Goal: Task Accomplishment & Management: Complete application form

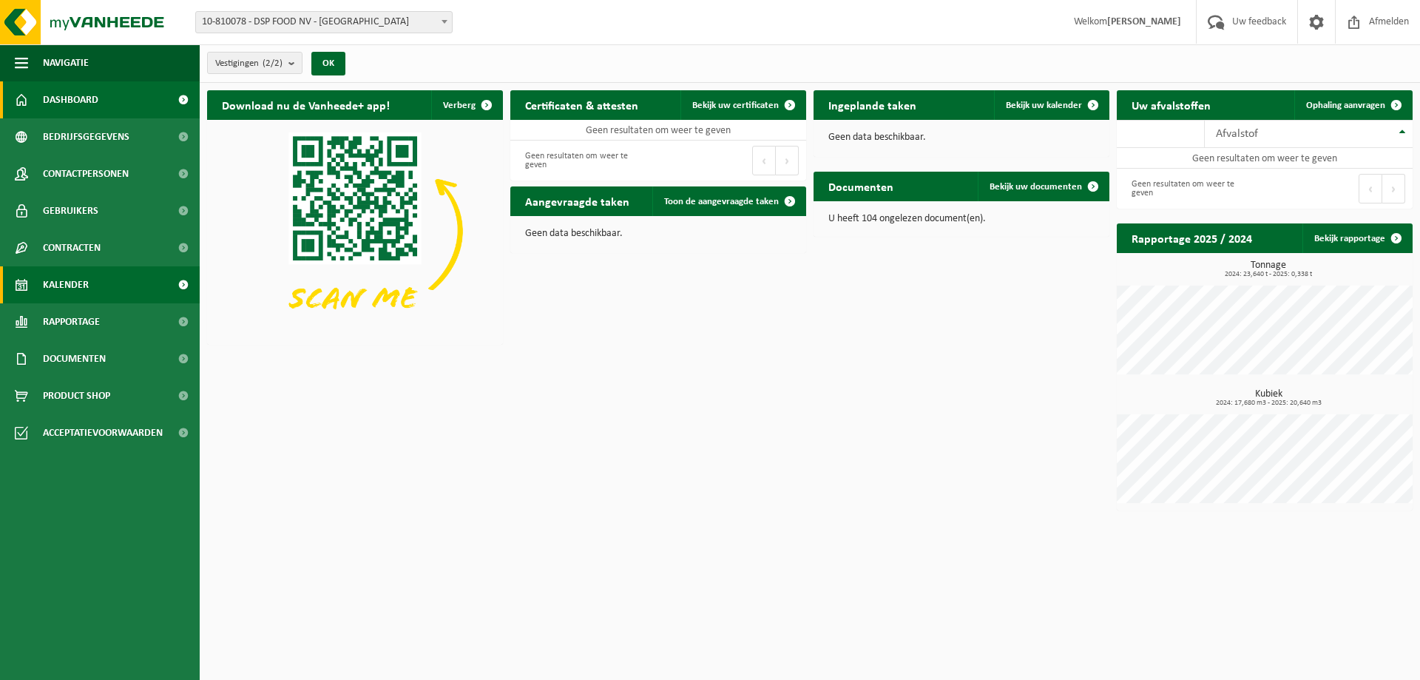
click at [81, 288] on span "Kalender" at bounding box center [66, 284] width 46 height 37
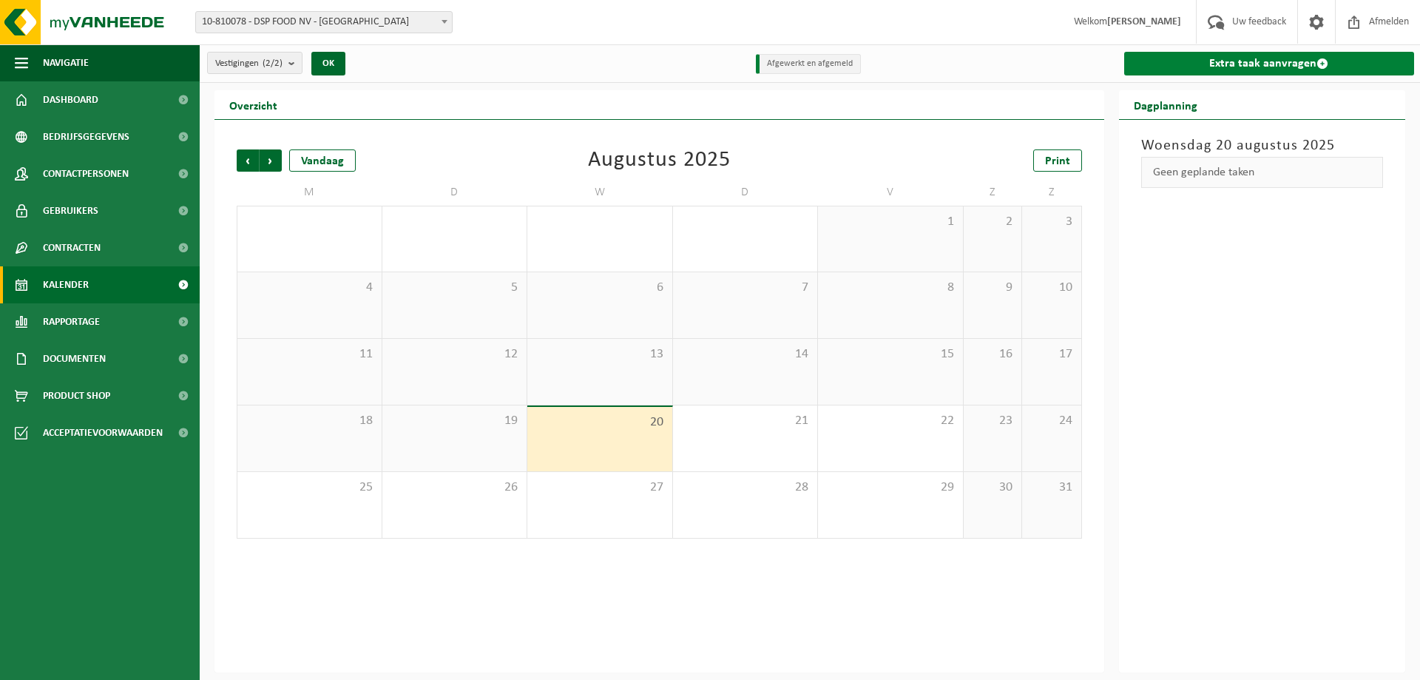
click at [1277, 62] on link "Extra taak aanvragen" at bounding box center [1269, 64] width 291 height 24
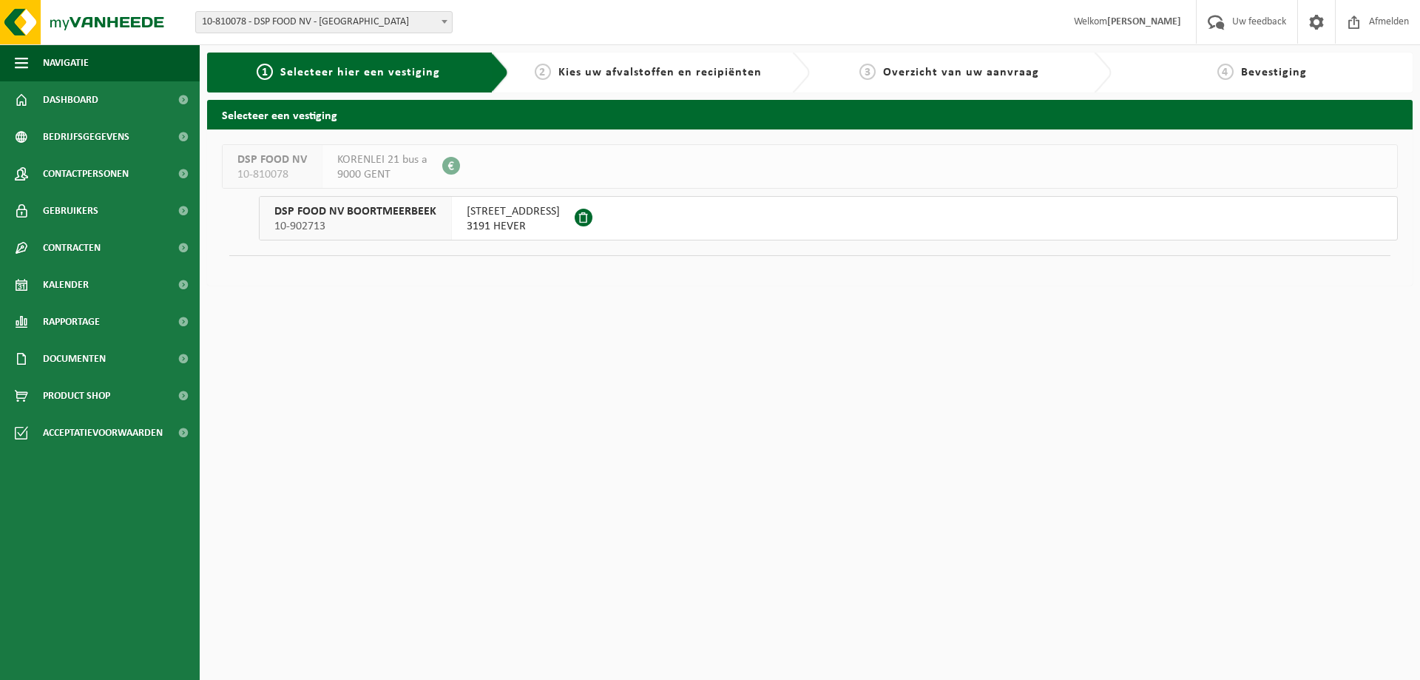
click at [467, 223] on span "3191 HEVER" at bounding box center [513, 226] width 93 height 15
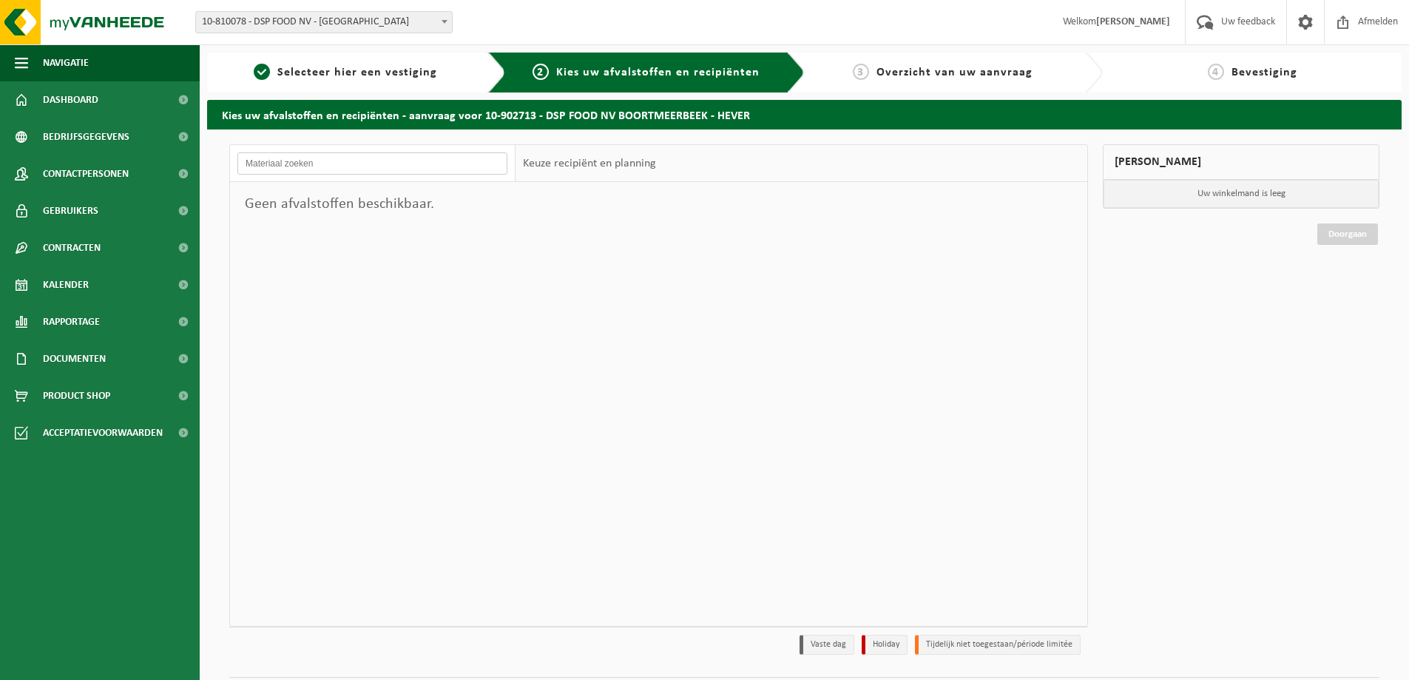
click at [370, 169] on input "text" at bounding box center [372, 163] width 270 height 22
click at [94, 285] on link "Kalender" at bounding box center [100, 284] width 200 height 37
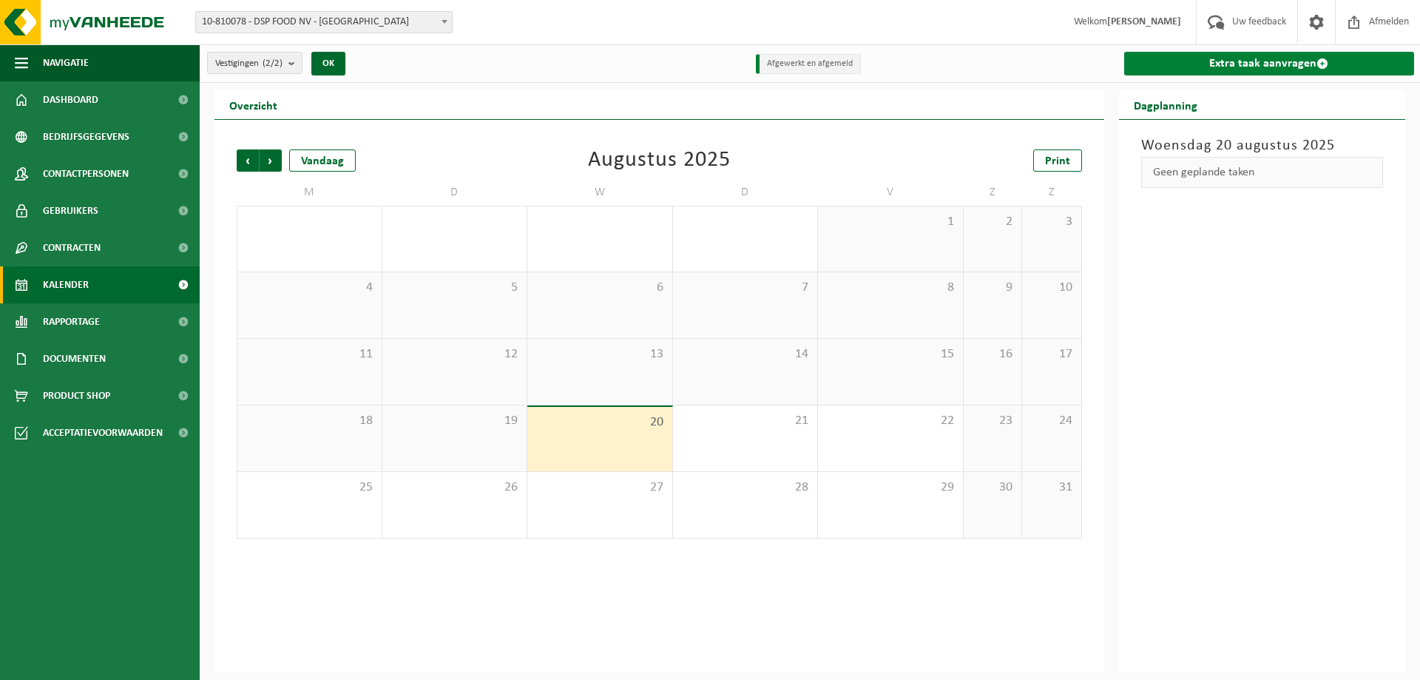
click at [1324, 60] on span at bounding box center [1322, 64] width 12 height 12
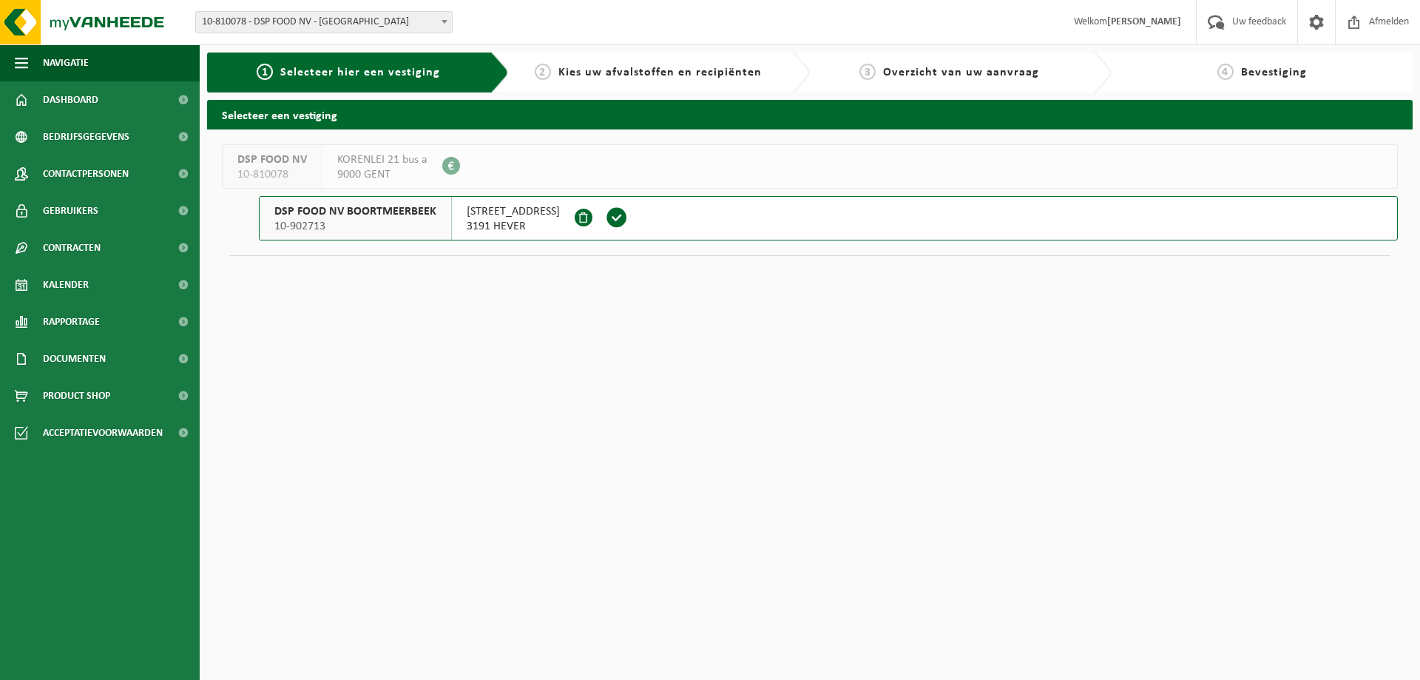
click at [334, 220] on span "10-902713" at bounding box center [355, 226] width 162 height 15
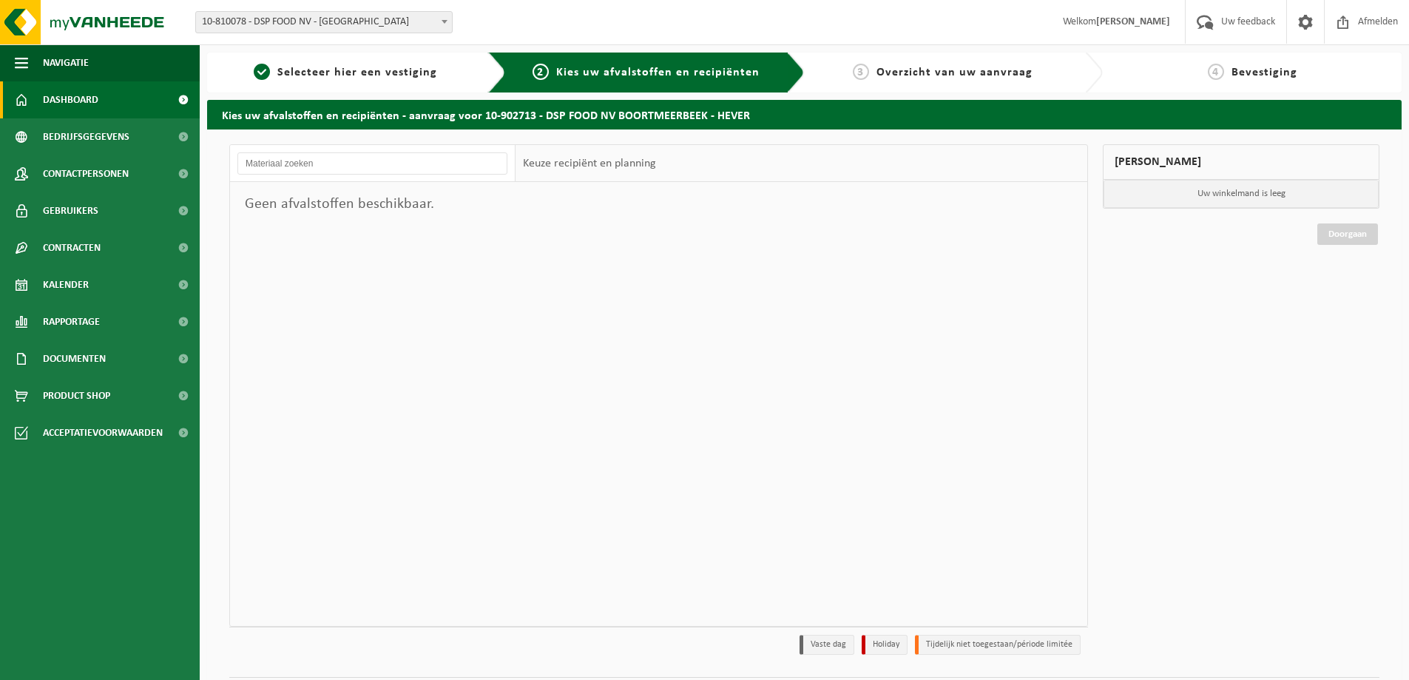
click at [89, 98] on span "Dashboard" at bounding box center [70, 99] width 55 height 37
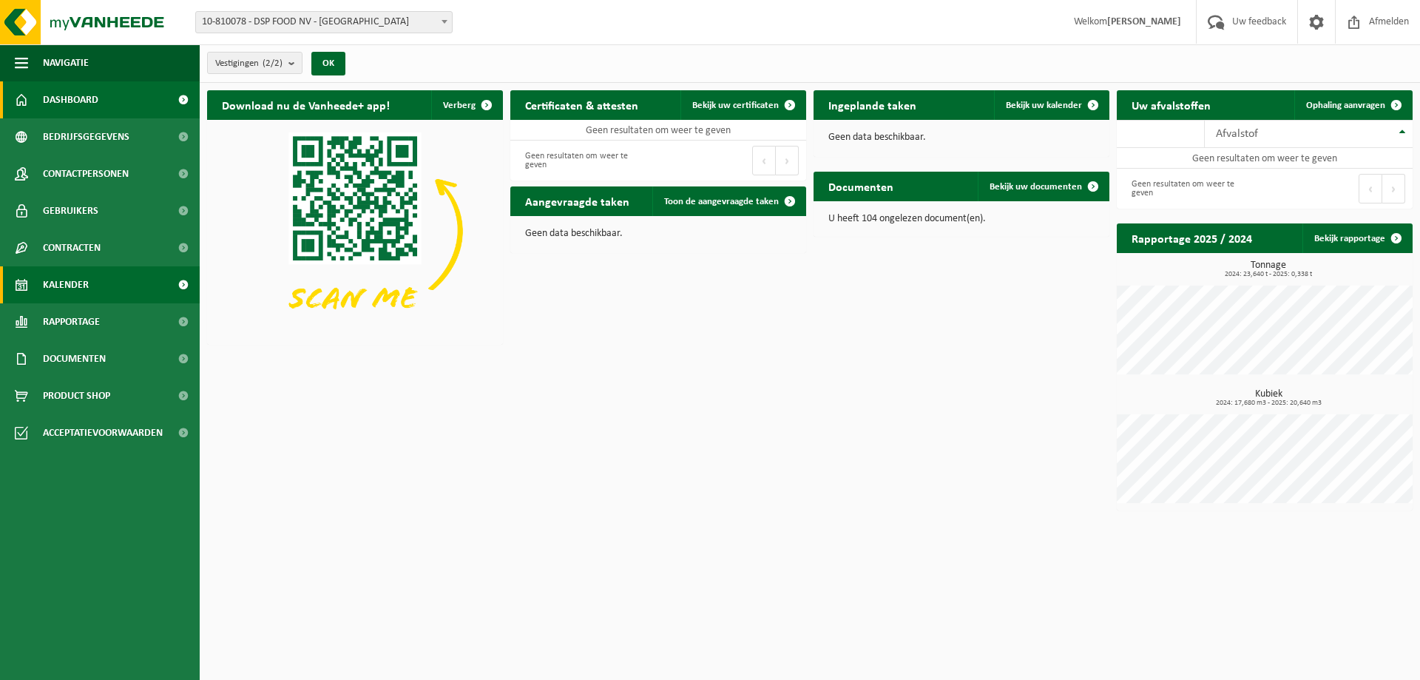
click at [84, 285] on span "Kalender" at bounding box center [66, 284] width 46 height 37
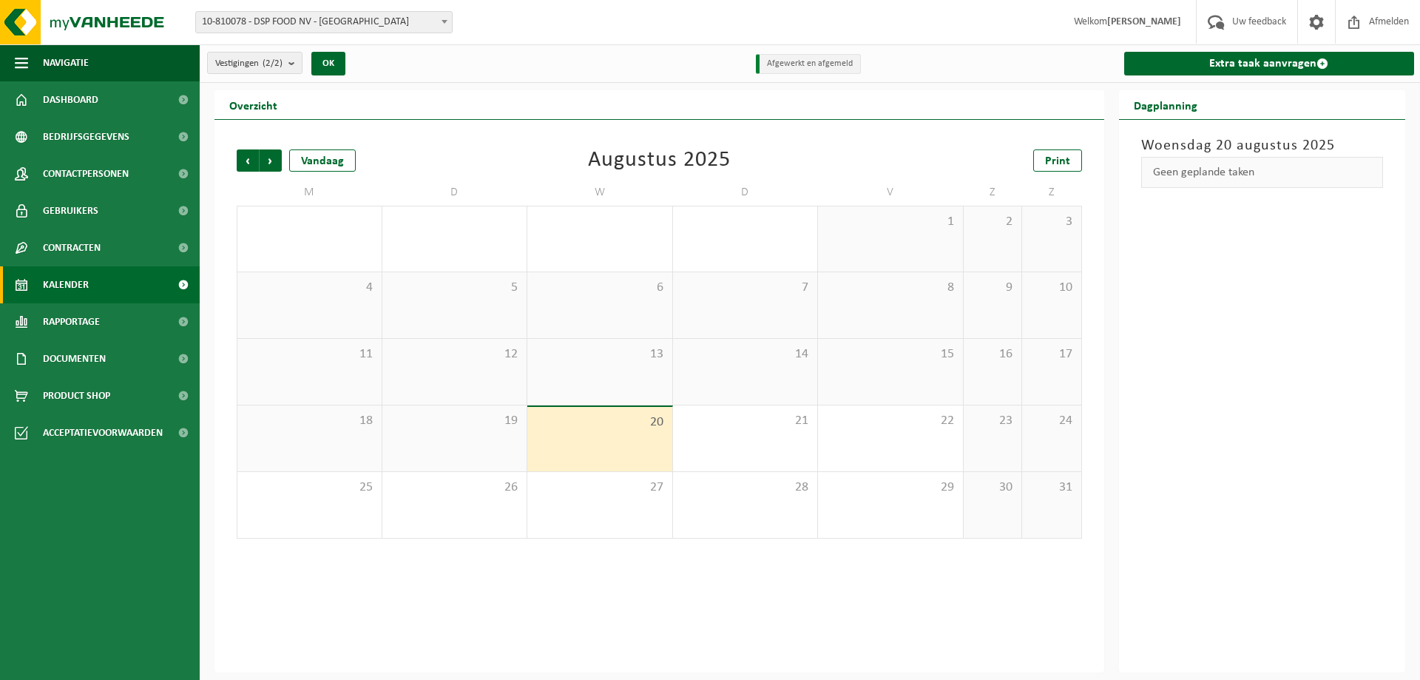
click at [444, 24] on span at bounding box center [444, 21] width 15 height 19
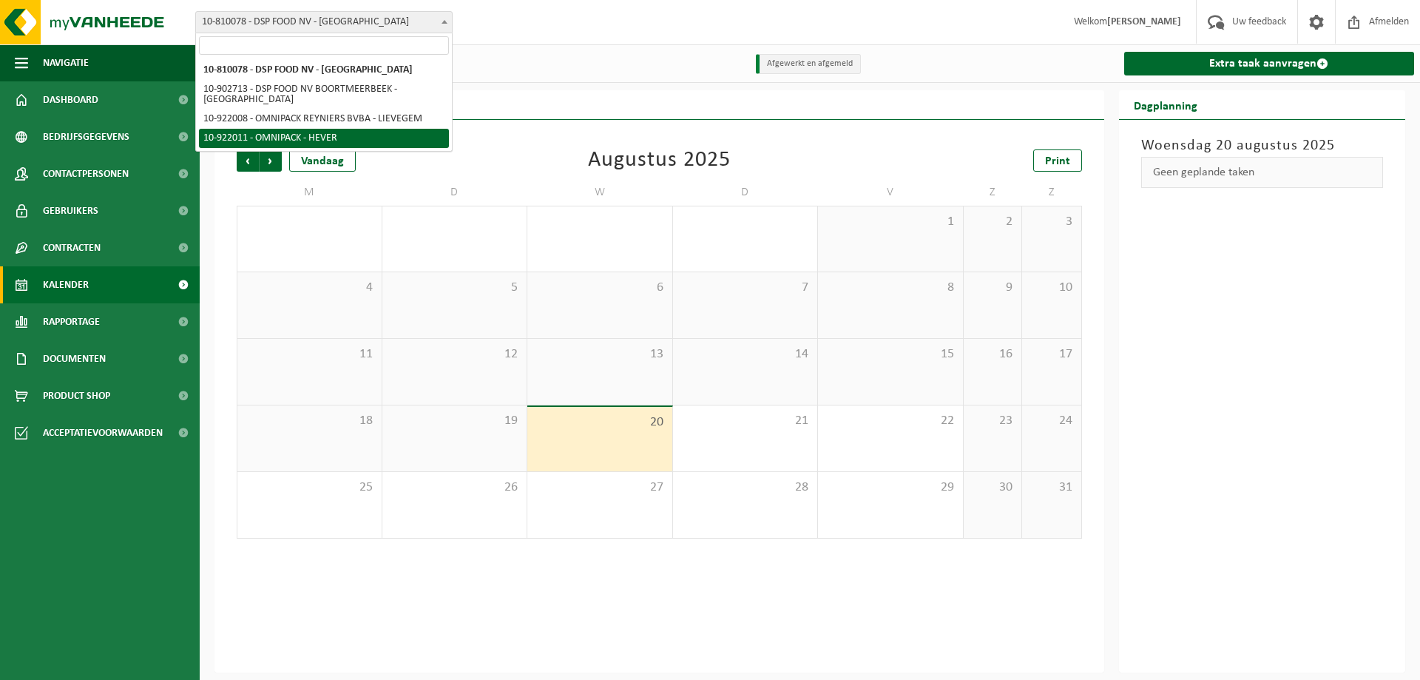
select select "130384"
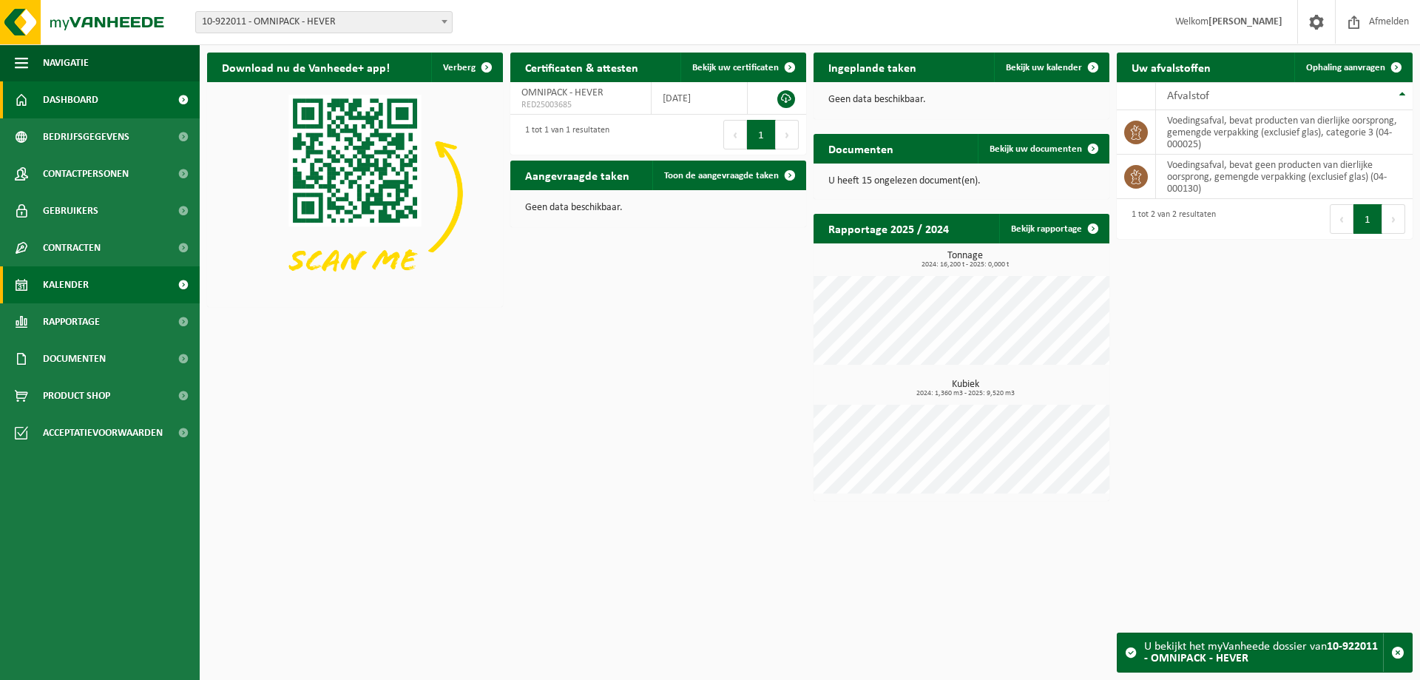
click at [81, 280] on span "Kalender" at bounding box center [66, 284] width 46 height 37
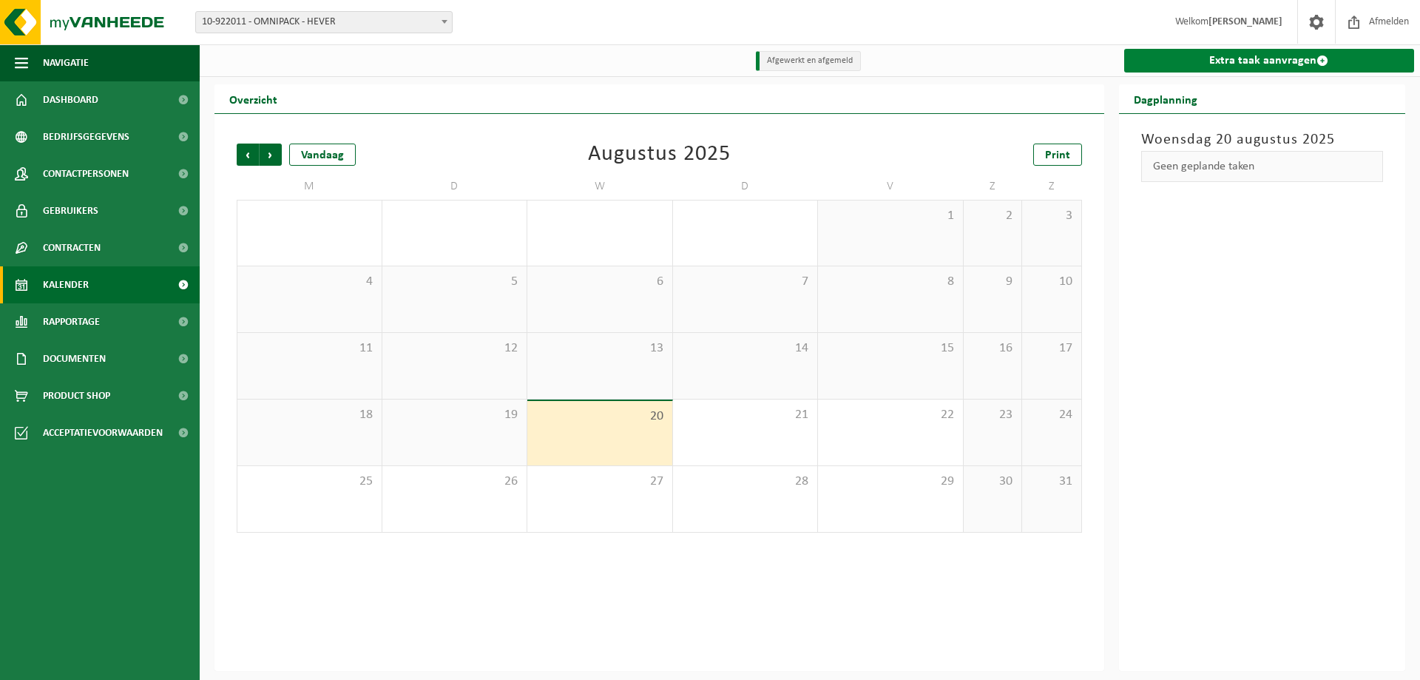
click at [1230, 67] on link "Extra taak aanvragen" at bounding box center [1269, 61] width 291 height 24
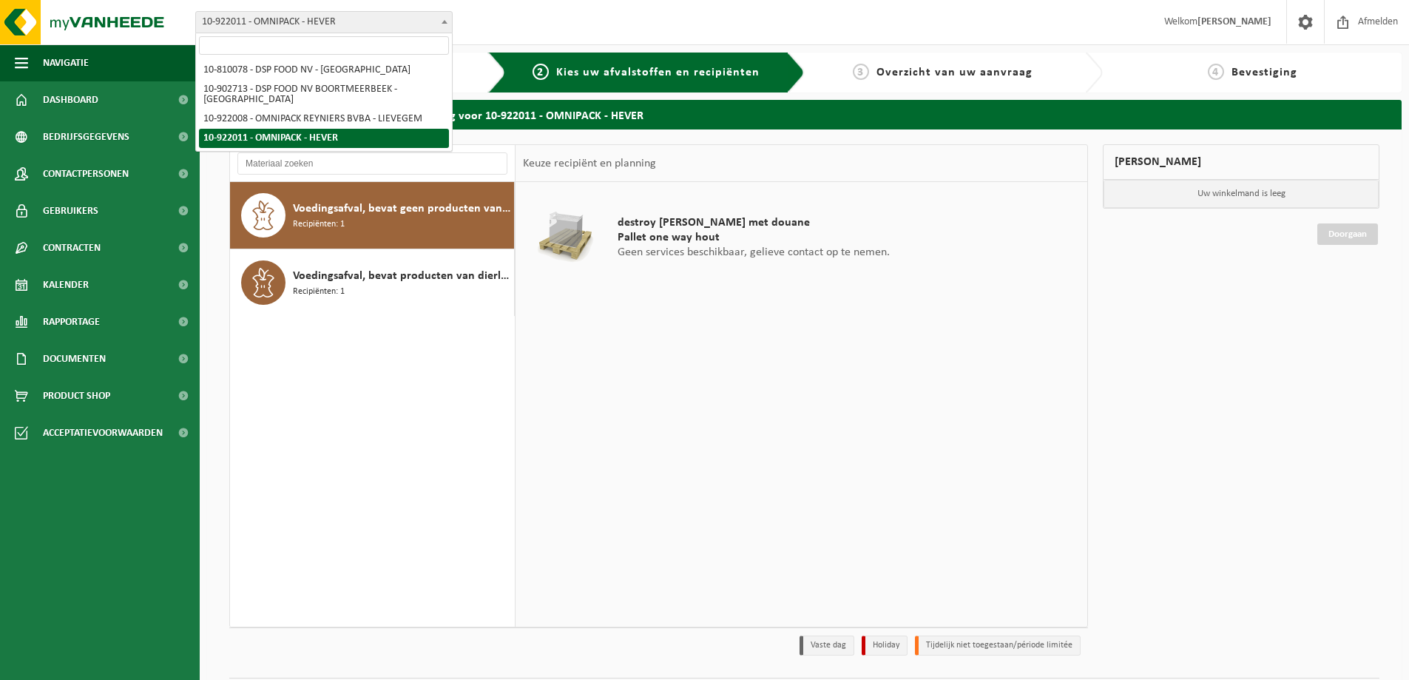
click at [380, 15] on span "10-922011 - OMNIPACK - HEVER" at bounding box center [324, 22] width 256 height 21
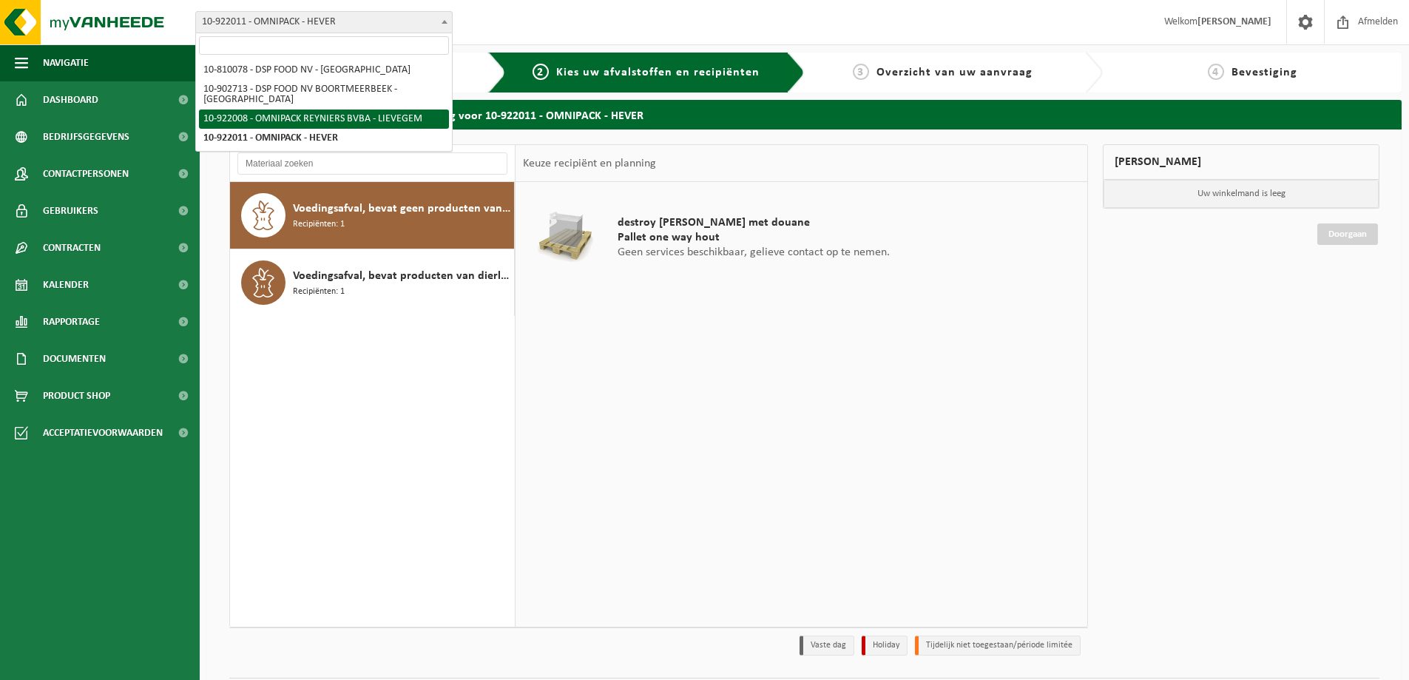
select select "130383"
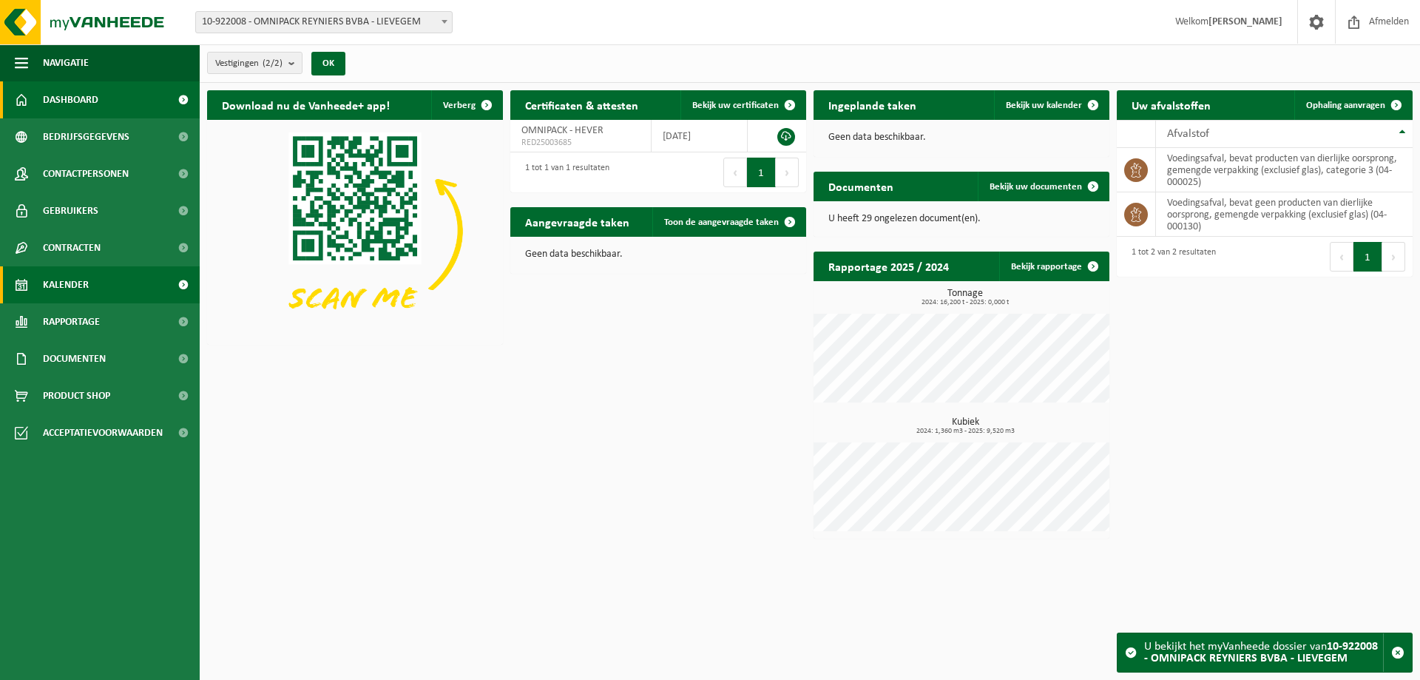
click at [80, 279] on span "Kalender" at bounding box center [66, 284] width 46 height 37
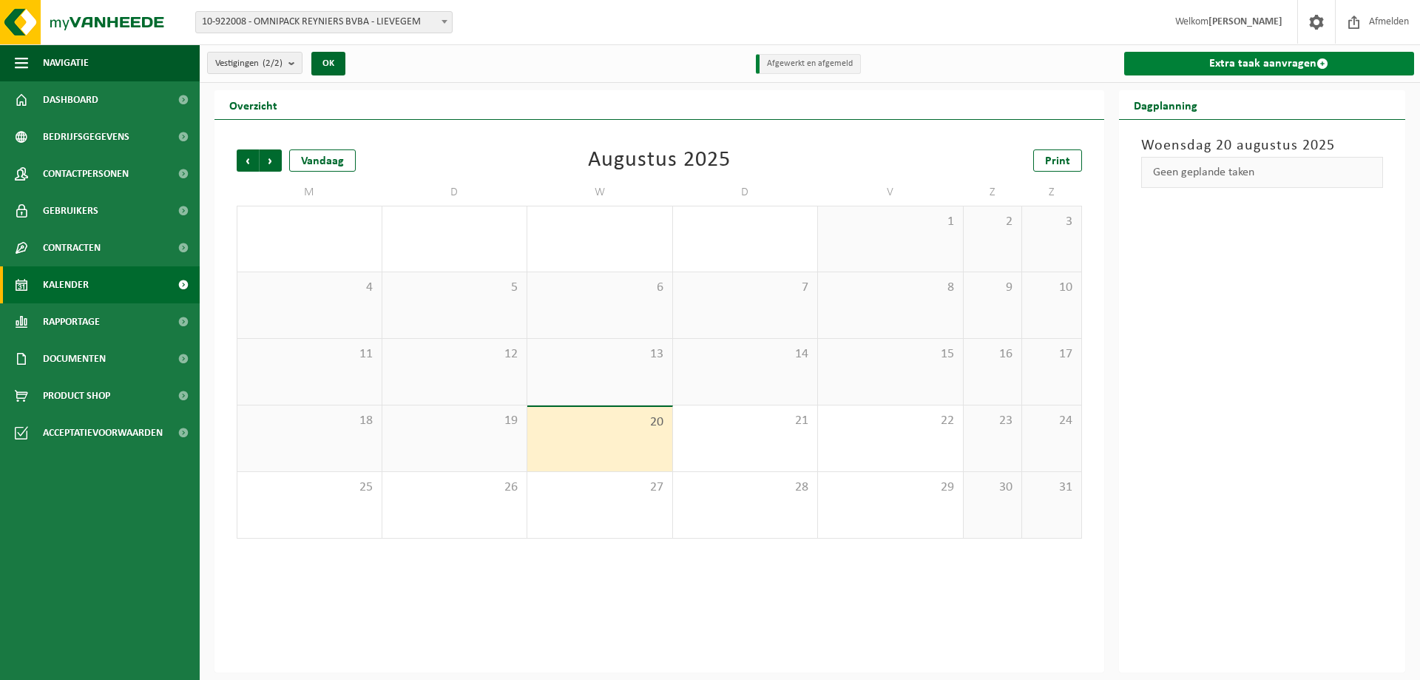
click at [1291, 61] on link "Extra taak aanvragen" at bounding box center [1269, 64] width 291 height 24
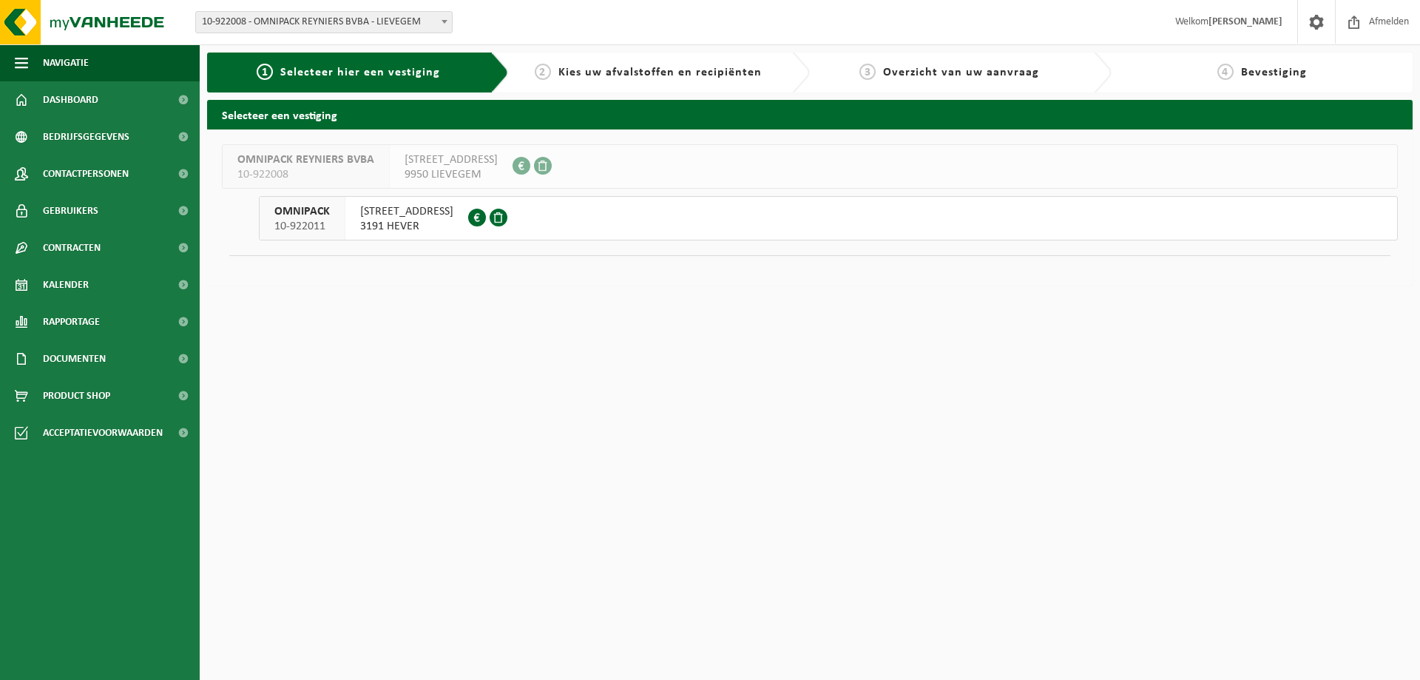
click at [453, 231] on span "3191 HEVER" at bounding box center [406, 226] width 93 height 15
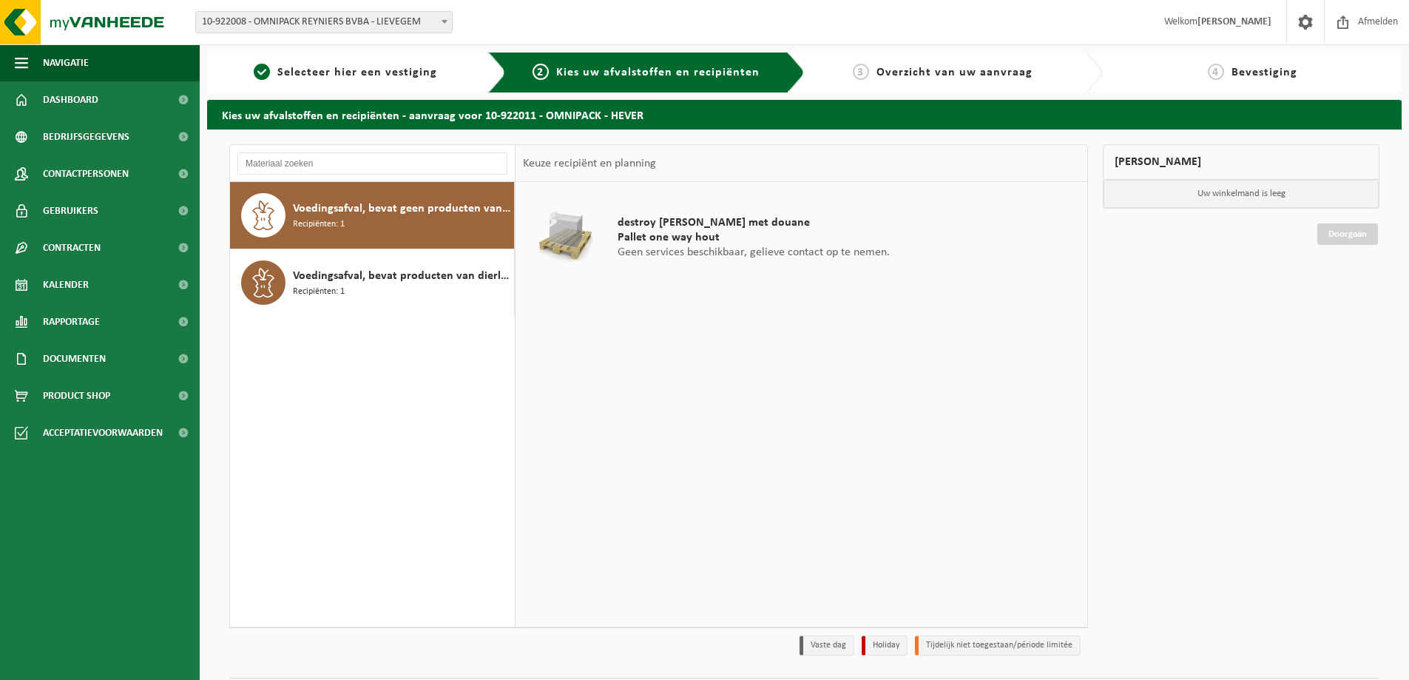
click at [481, 214] on span "Voedingsafval, bevat geen producten van dierlijke oorsprong, gemengde verpakkin…" at bounding box center [401, 209] width 217 height 18
click at [419, 277] on span "Voedingsafval, bevat producten van dierlijke oorsprong, gemengde verpakking (ex…" at bounding box center [401, 276] width 217 height 18
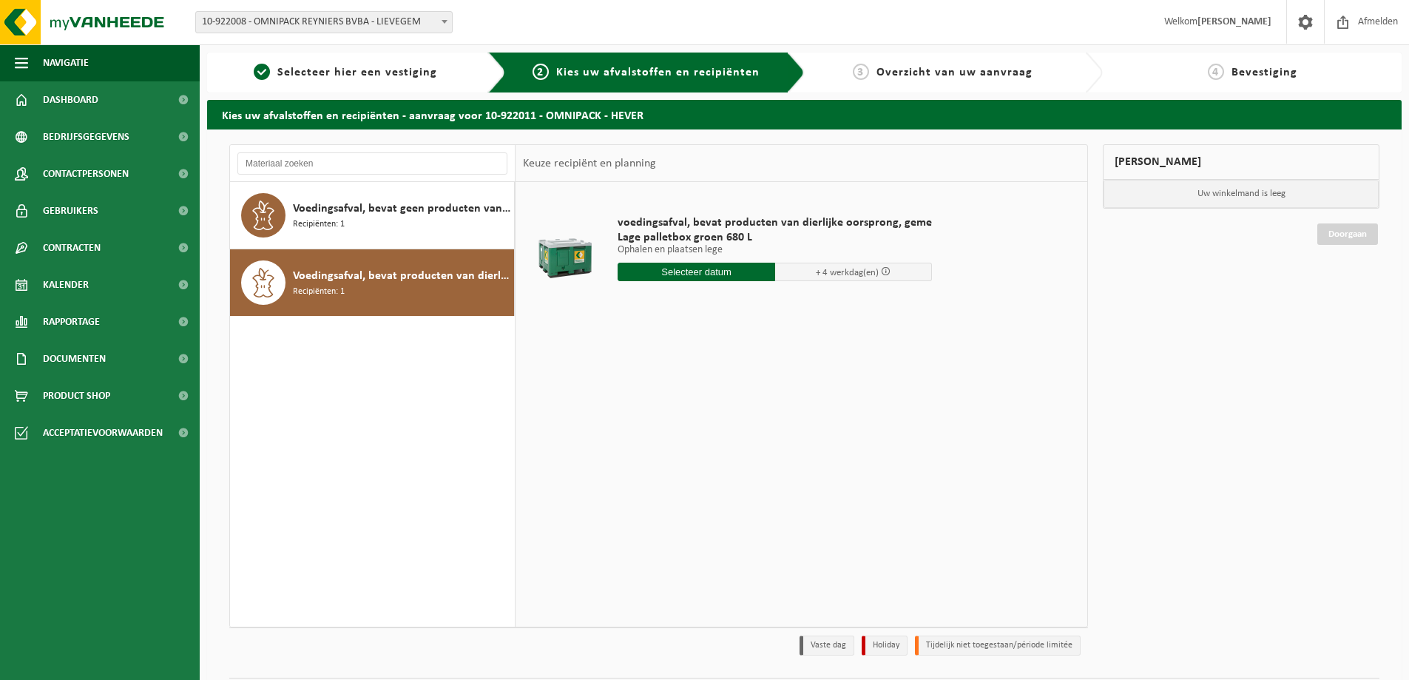
click at [285, 16] on span "10-922008 - OMNIPACK REYNIERS BVBA - LIEVEGEM" at bounding box center [324, 22] width 256 height 21
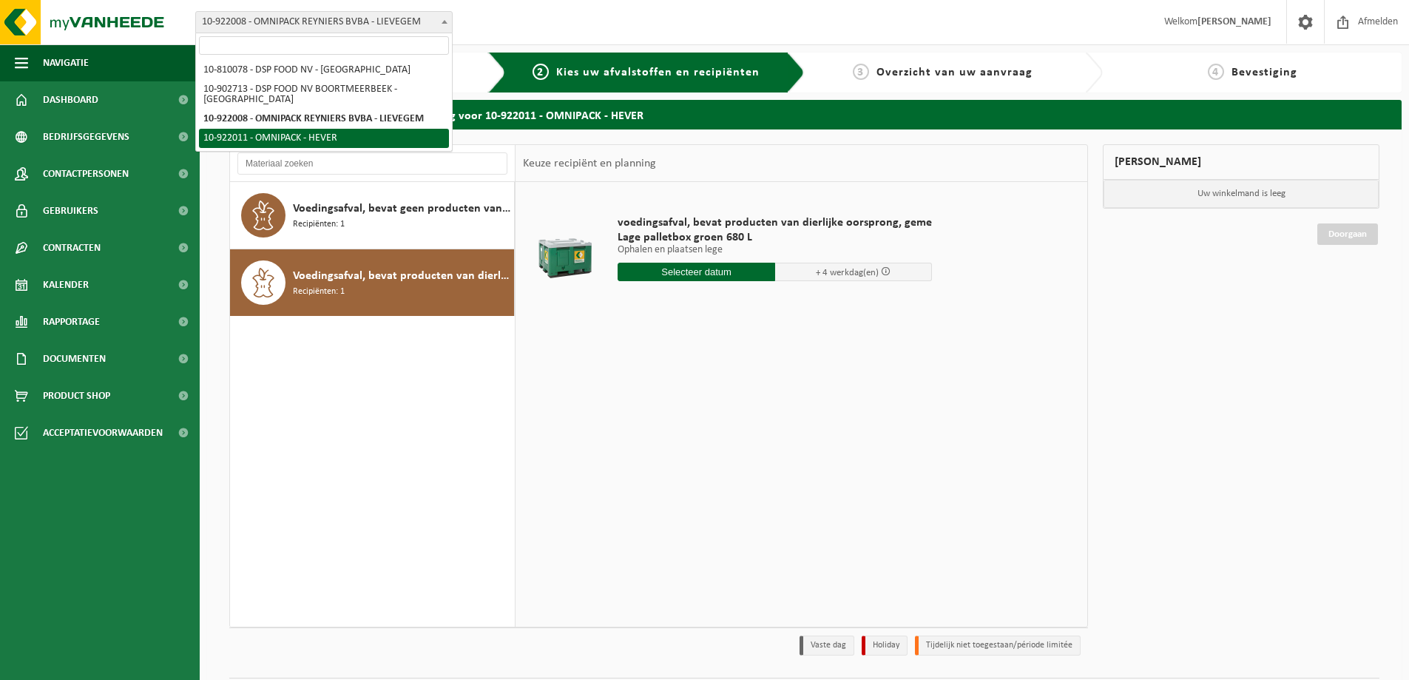
select select "130384"
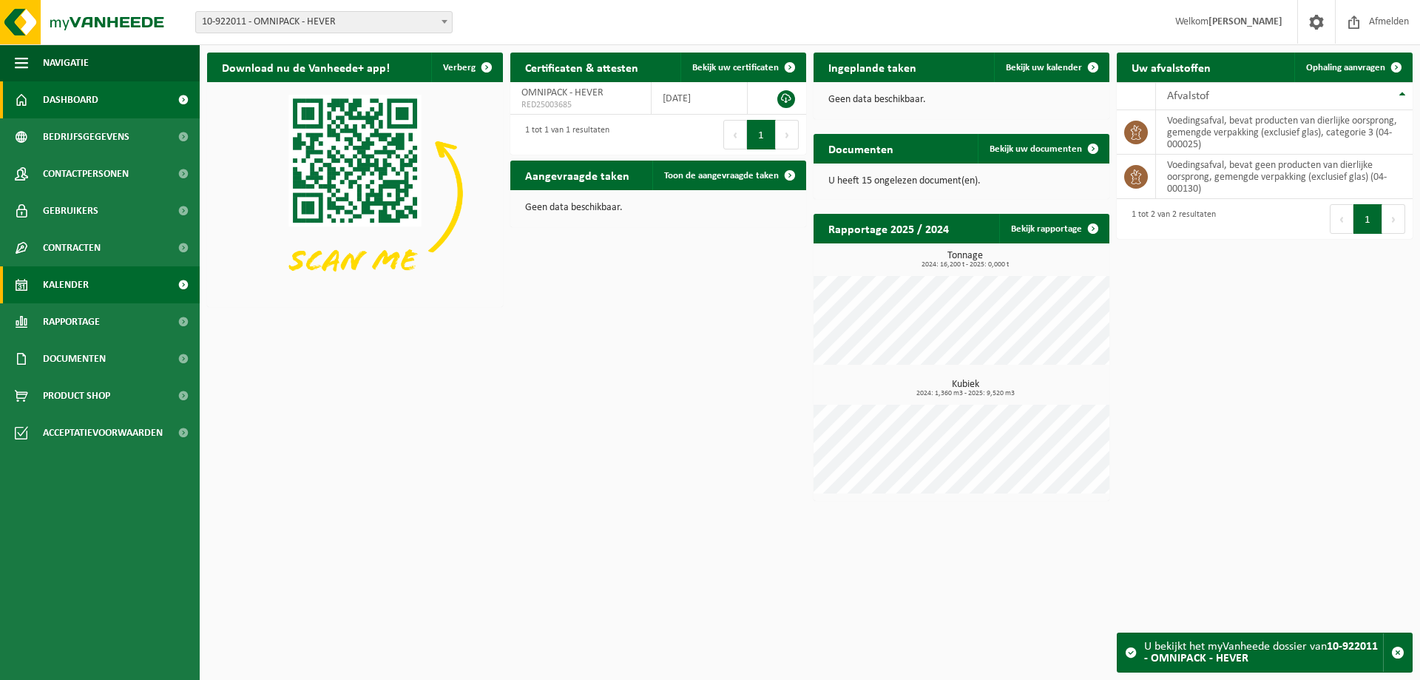
click at [94, 289] on link "Kalender" at bounding box center [100, 284] width 200 height 37
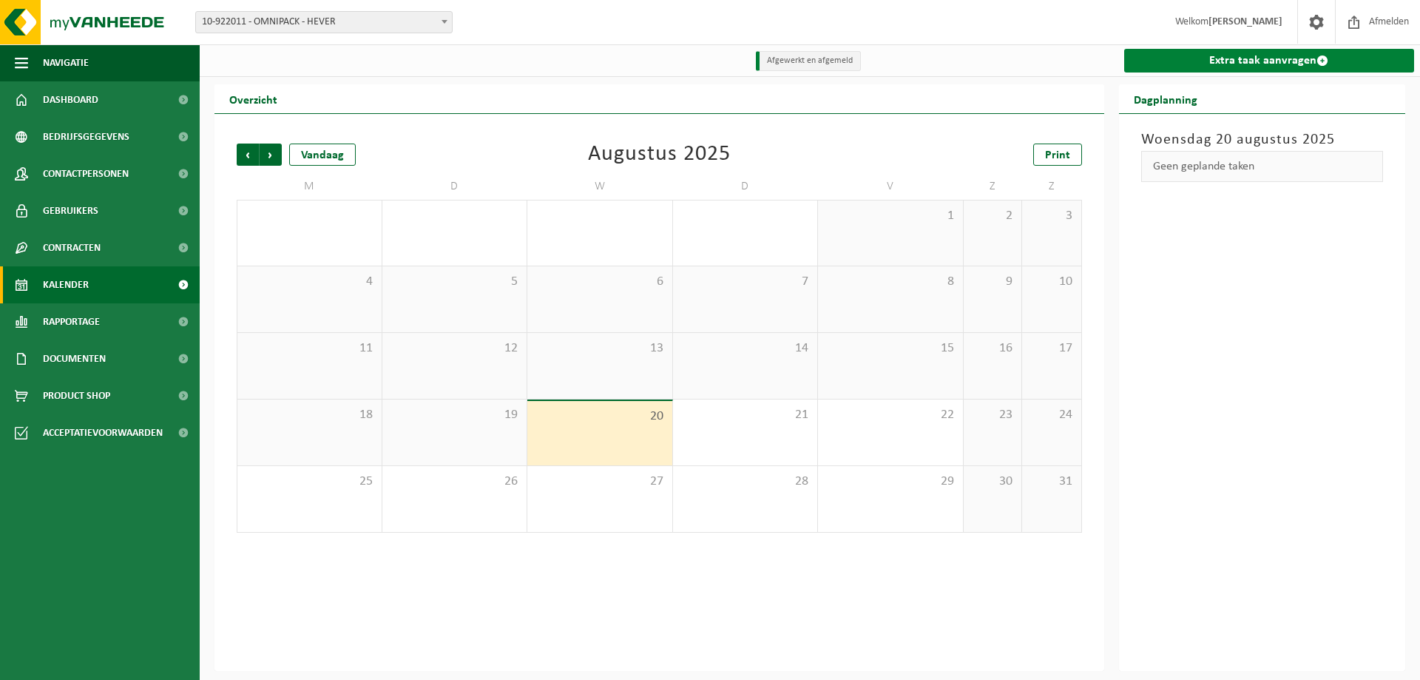
click at [1253, 62] on link "Extra taak aanvragen" at bounding box center [1269, 61] width 291 height 24
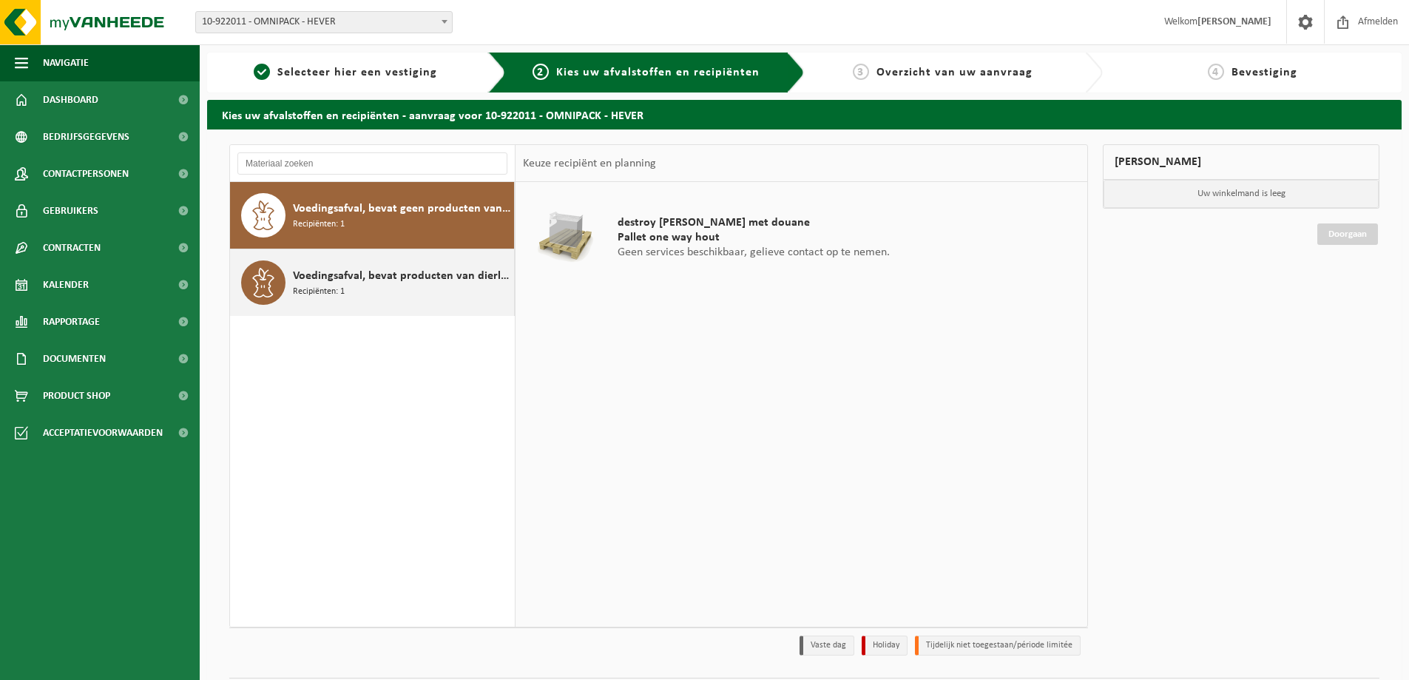
click at [449, 293] on div "Voedingsafval, bevat producten van dierlijke oorsprong, gemengde verpakking (ex…" at bounding box center [401, 282] width 217 height 44
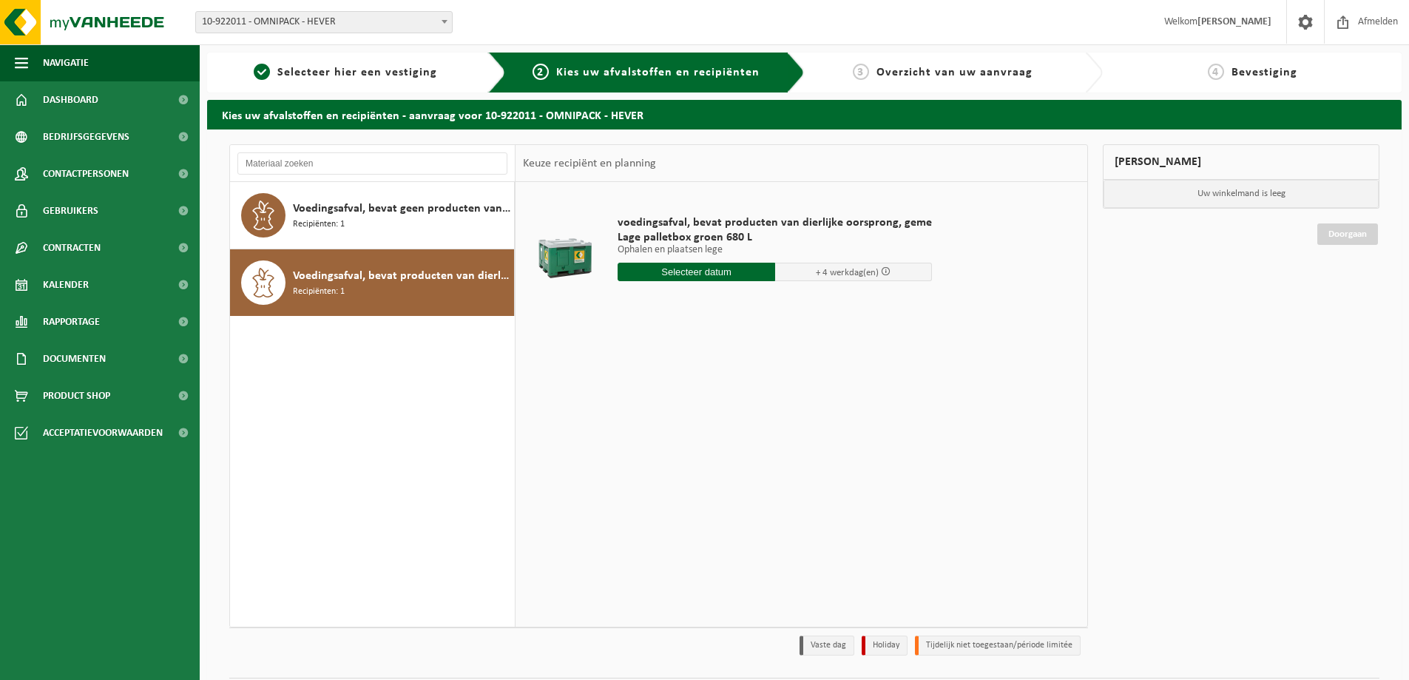
click at [731, 273] on input "text" at bounding box center [696, 272] width 158 height 18
click at [742, 431] on div "22" at bounding box center [735, 427] width 26 height 24
type input "Van 2025-08-22"
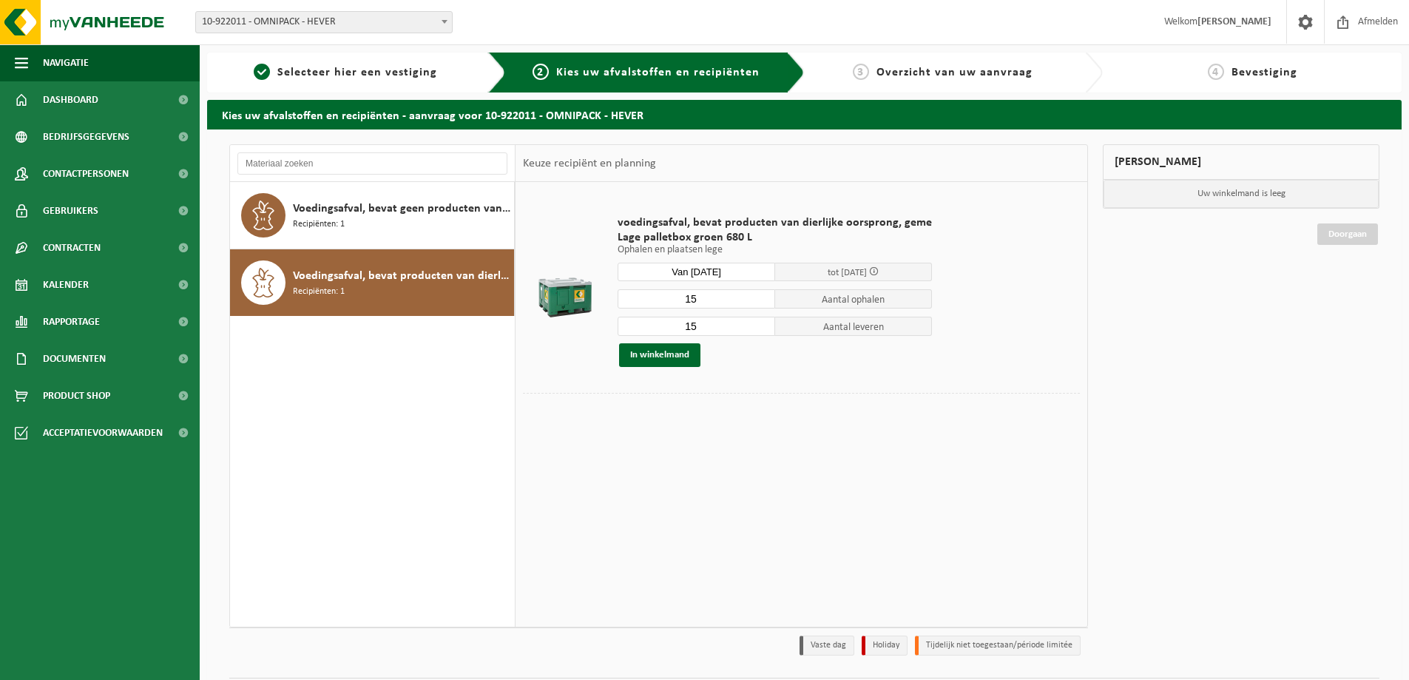
drag, startPoint x: 733, startPoint y: 302, endPoint x: 719, endPoint y: 302, distance: 14.1
click at [719, 302] on input "15" at bounding box center [696, 298] width 158 height 19
click at [756, 299] on input "14" at bounding box center [696, 298] width 158 height 19
click at [756, 299] on input "13" at bounding box center [696, 298] width 158 height 19
click at [756, 299] on input "12" at bounding box center [696, 298] width 158 height 19
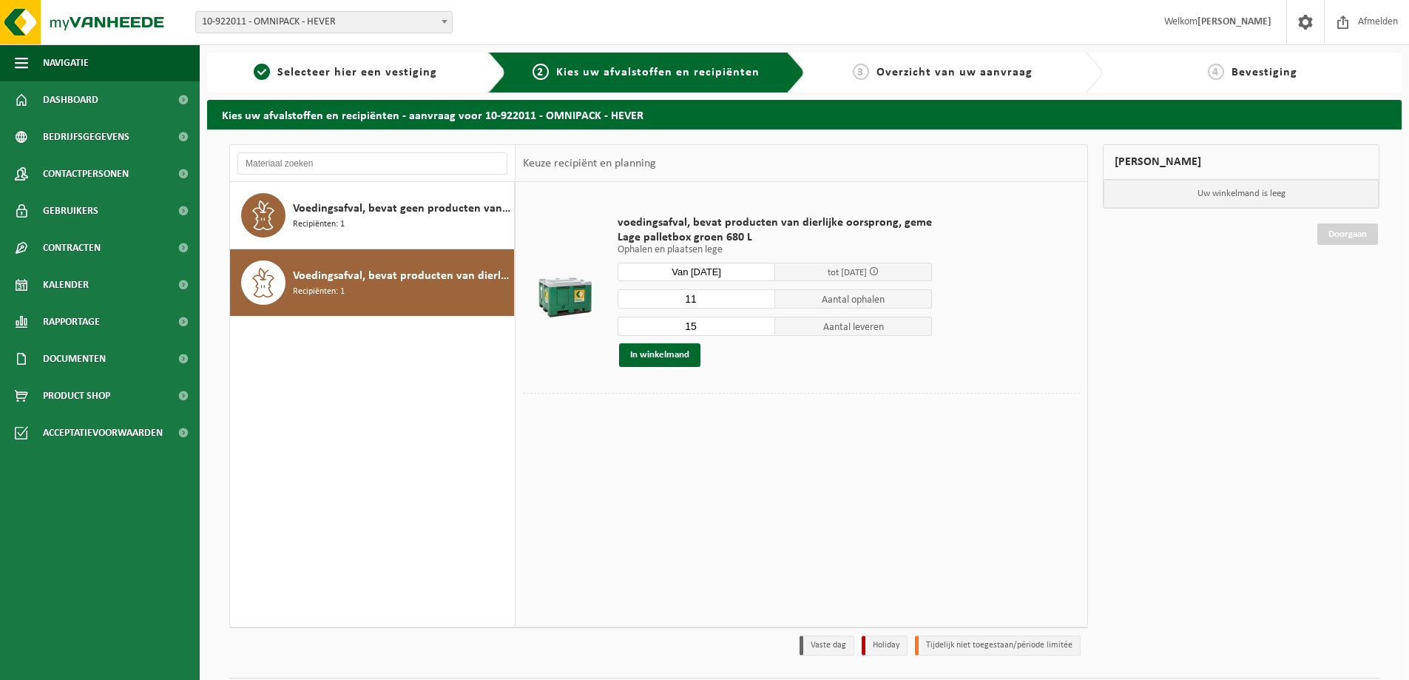
click at [756, 299] on input "11" at bounding box center [696, 298] width 158 height 19
click at [756, 299] on input "10" at bounding box center [696, 298] width 158 height 19
click at [756, 299] on input "9" at bounding box center [696, 298] width 158 height 19
click at [756, 299] on input "8" at bounding box center [696, 298] width 158 height 19
click at [756, 299] on input "7" at bounding box center [696, 298] width 158 height 19
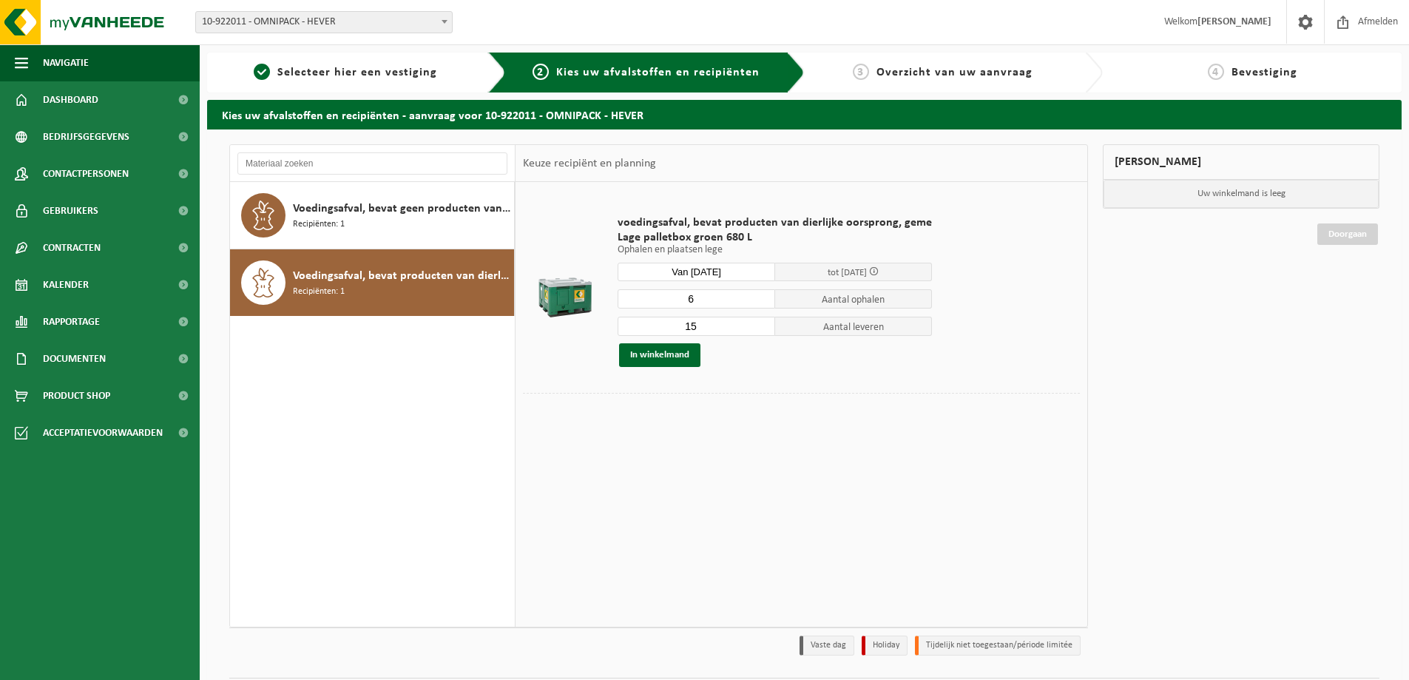
click at [756, 299] on input "6" at bounding box center [696, 298] width 158 height 19
click at [756, 299] on input "5" at bounding box center [696, 298] width 158 height 19
click at [756, 299] on input "4" at bounding box center [696, 298] width 158 height 19
type input "3"
click at [756, 299] on input "3" at bounding box center [696, 298] width 158 height 19
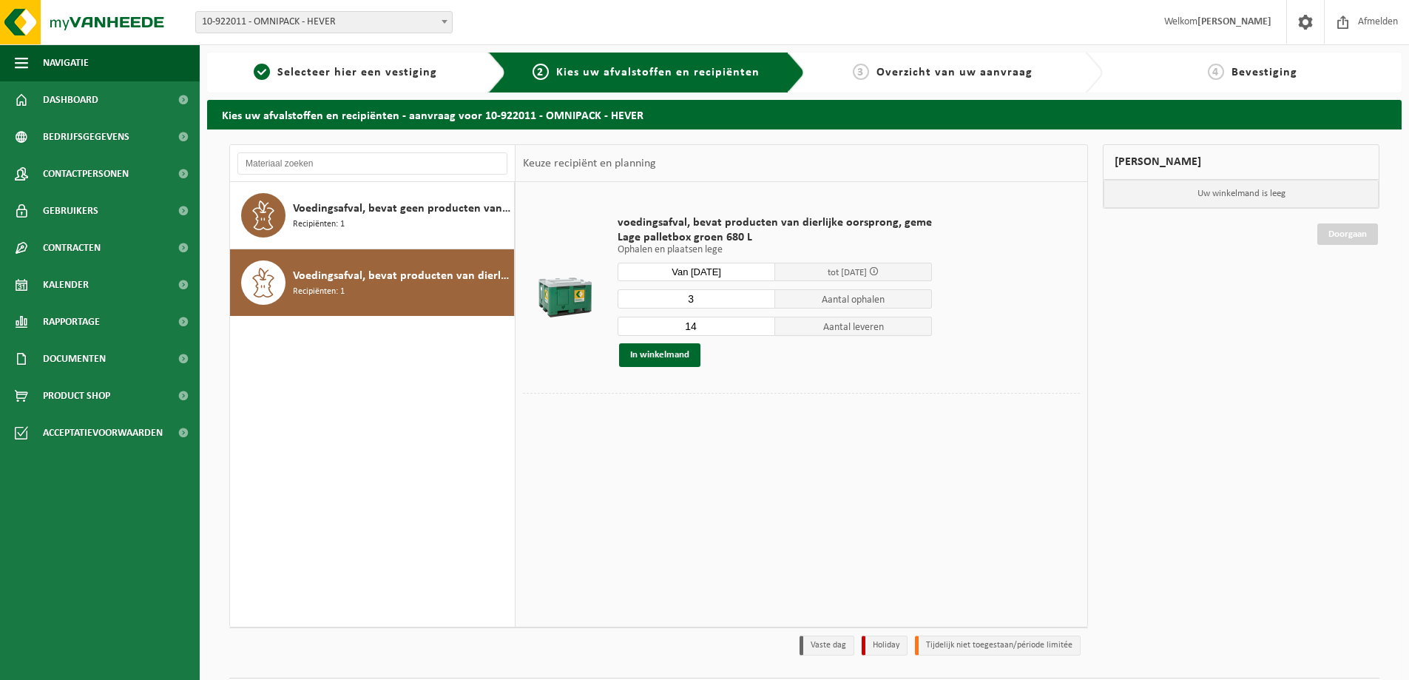
click at [757, 330] on input "14" at bounding box center [696, 325] width 158 height 19
click at [757, 330] on input "13" at bounding box center [696, 325] width 158 height 19
click at [757, 330] on input "1" at bounding box center [696, 325] width 158 height 19
click at [757, 323] on input "2" at bounding box center [696, 325] width 158 height 19
type input "3"
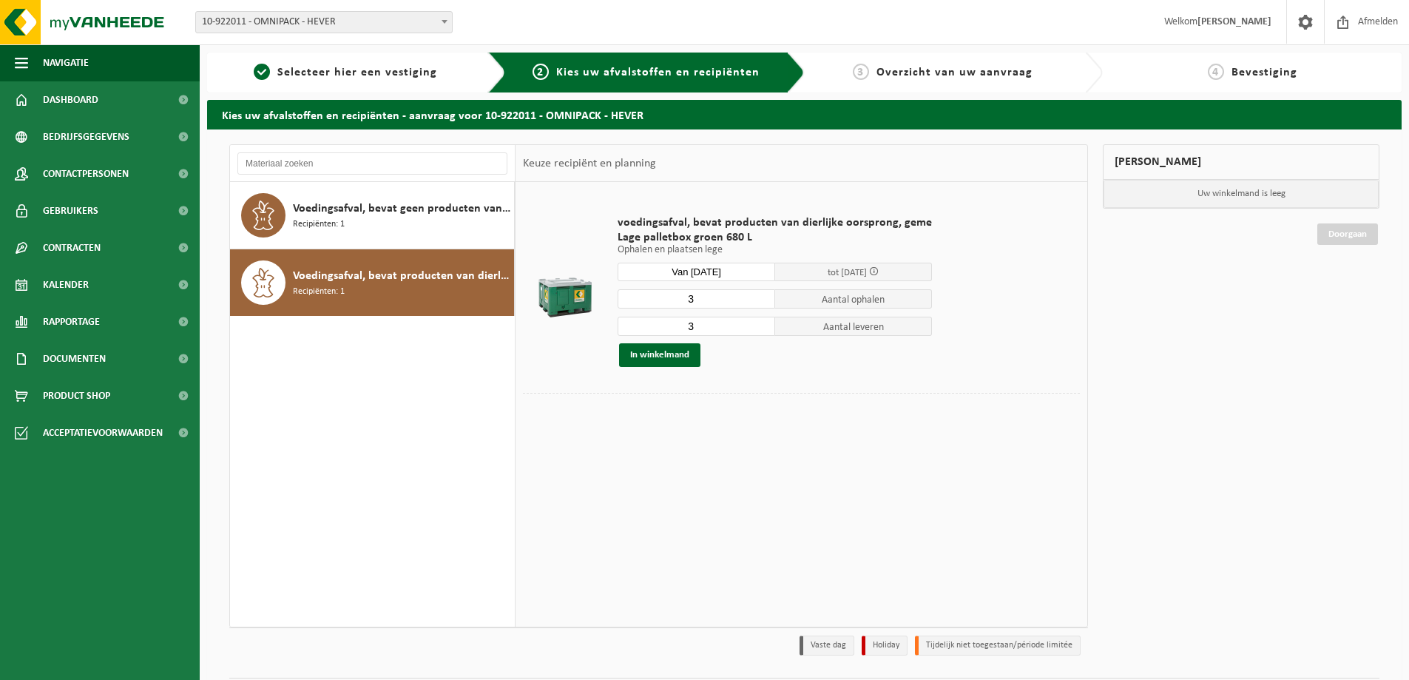
click at [757, 323] on input "3" at bounding box center [696, 325] width 158 height 19
click at [668, 353] on button "In winkelmand" at bounding box center [659, 355] width 81 height 24
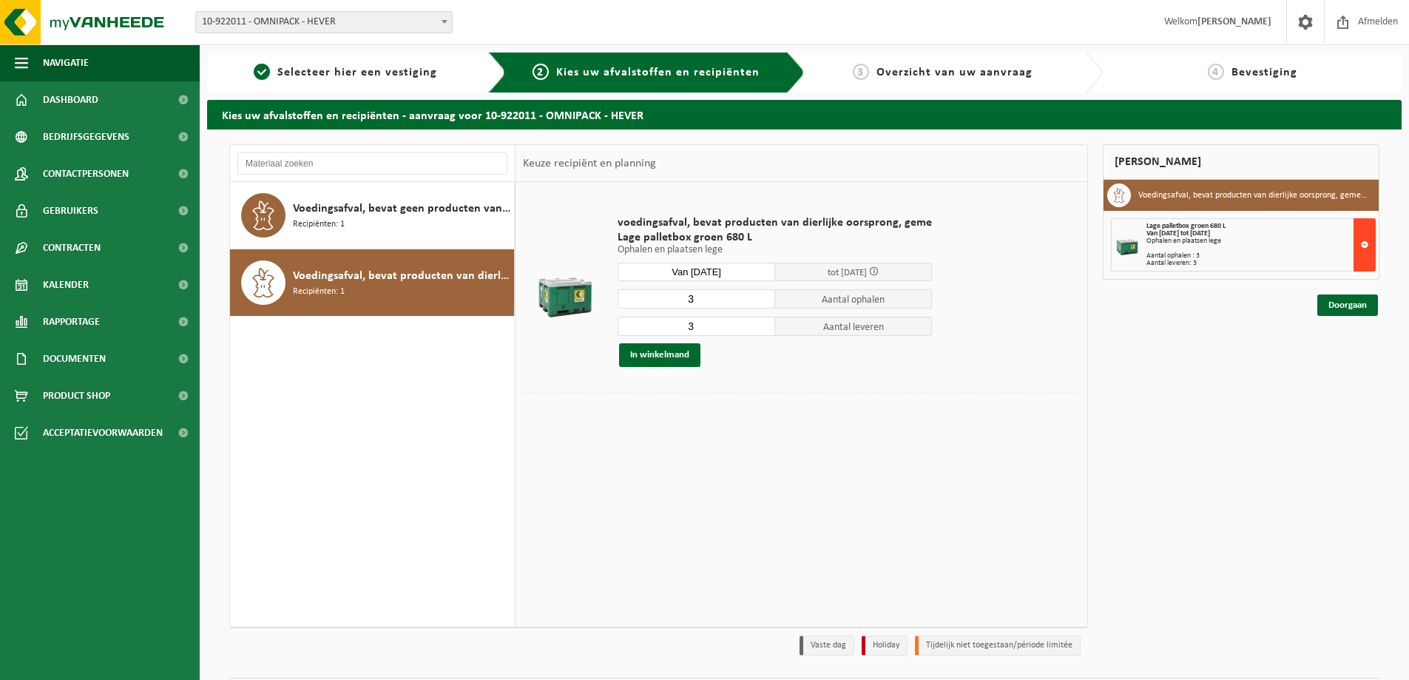
click at [1366, 244] on button at bounding box center [1364, 244] width 22 height 53
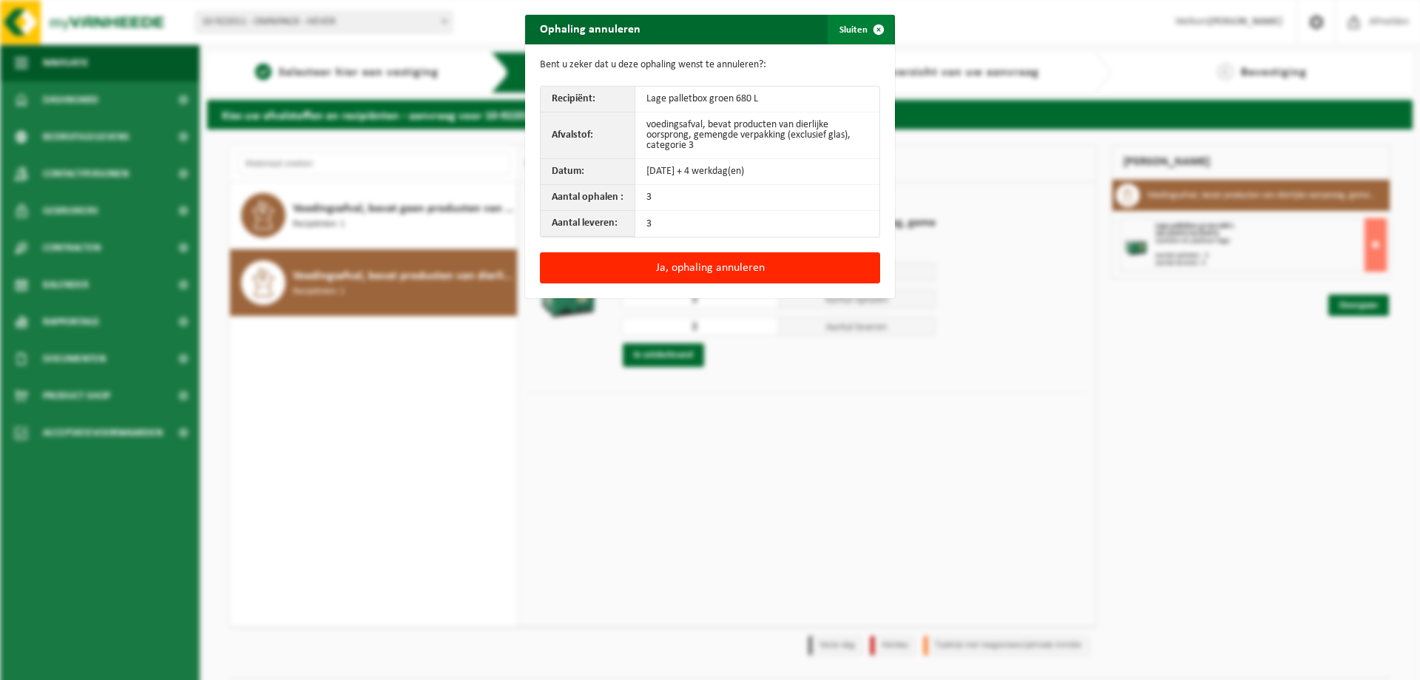
click at [876, 27] on span "button" at bounding box center [879, 30] width 30 height 30
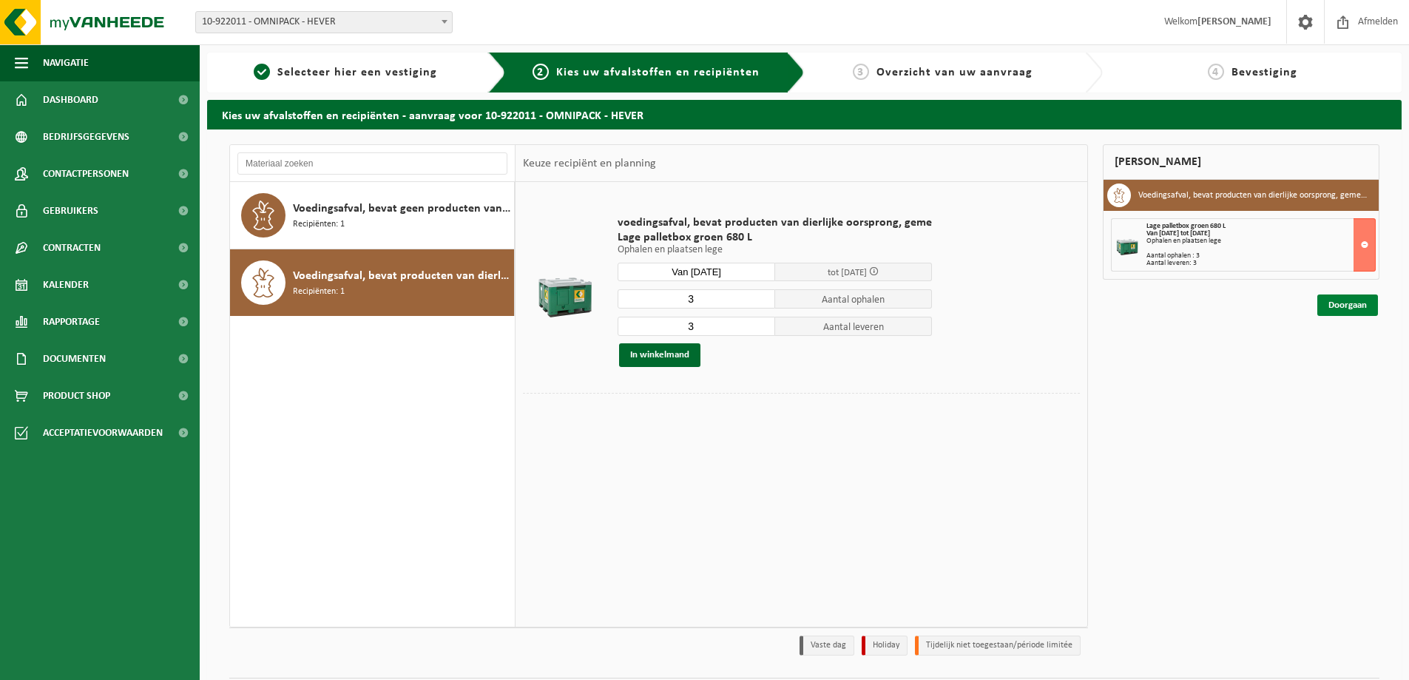
click at [1337, 305] on link "Doorgaan" at bounding box center [1347, 304] width 61 height 21
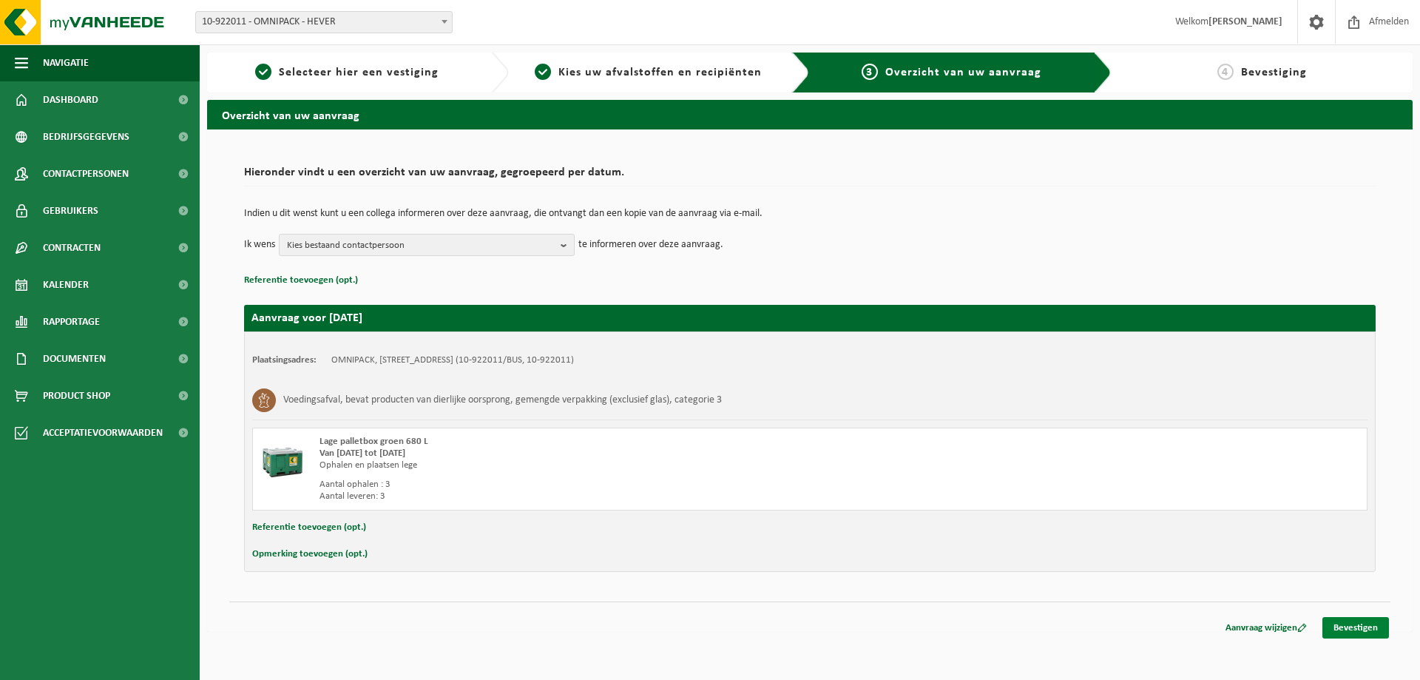
click at [1348, 626] on link "Bevestigen" at bounding box center [1355, 627] width 67 height 21
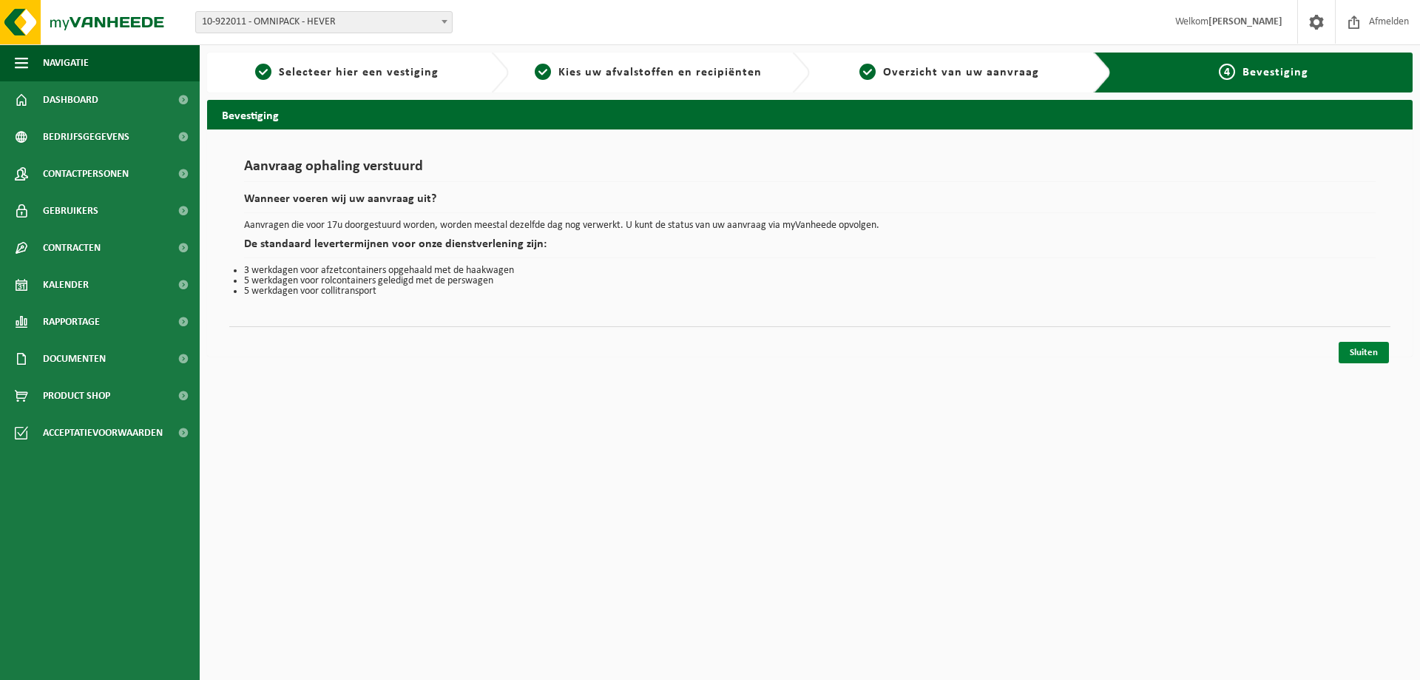
click at [1364, 347] on link "Sluiten" at bounding box center [1363, 352] width 50 height 21
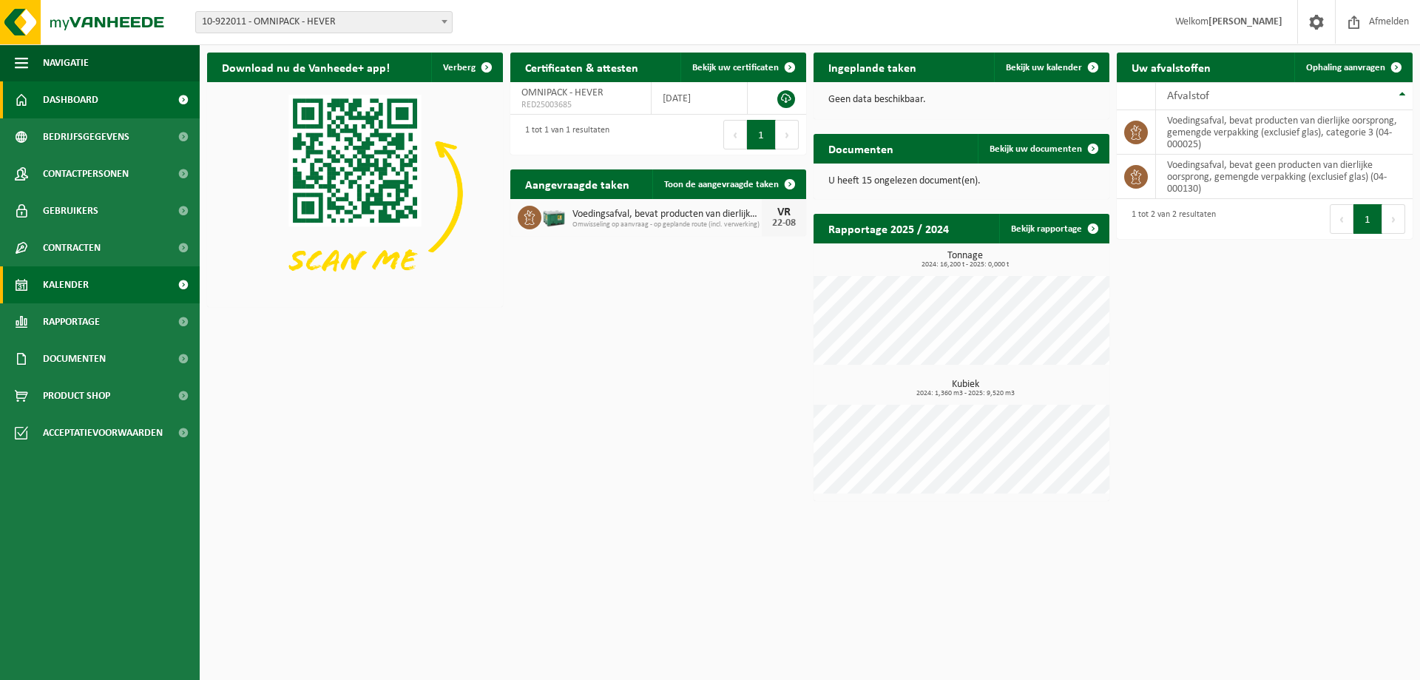
click at [87, 283] on span "Kalender" at bounding box center [66, 284] width 46 height 37
